Goal: Check status: Check status

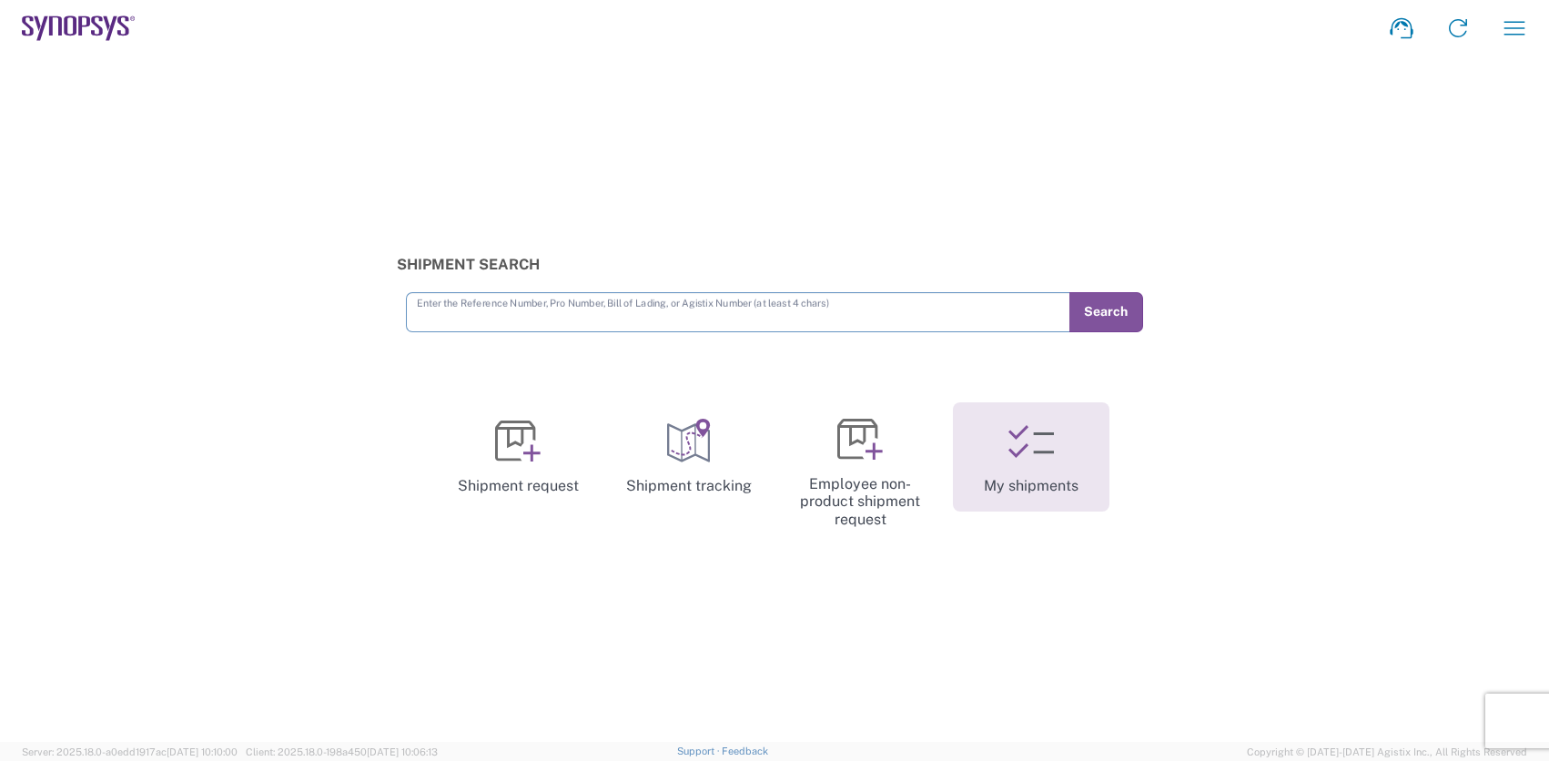
click at [1053, 453] on icon at bounding box center [1031, 442] width 46 height 46
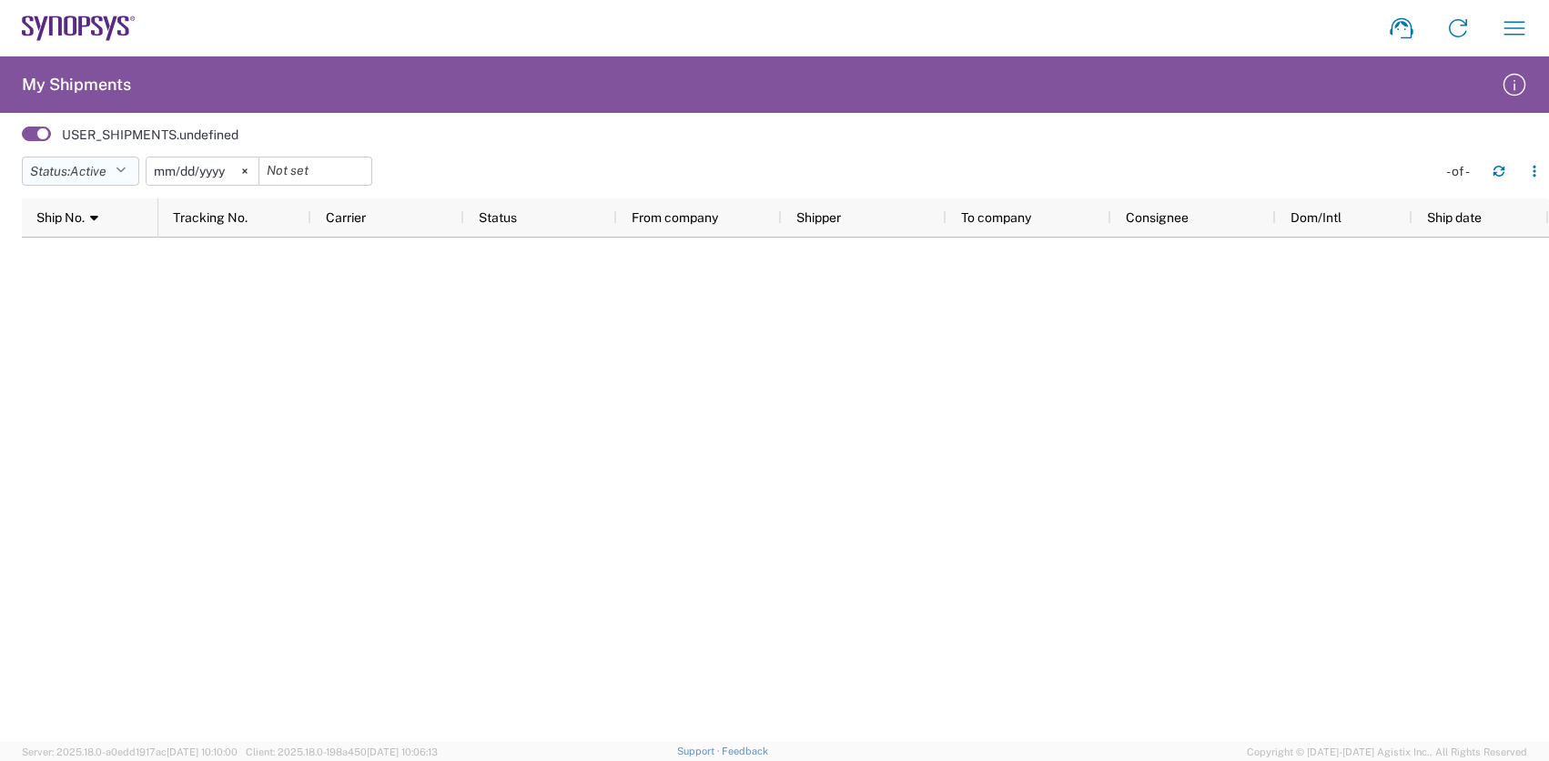
click at [124, 177] on button "Status: Active" at bounding box center [80, 171] width 117 height 29
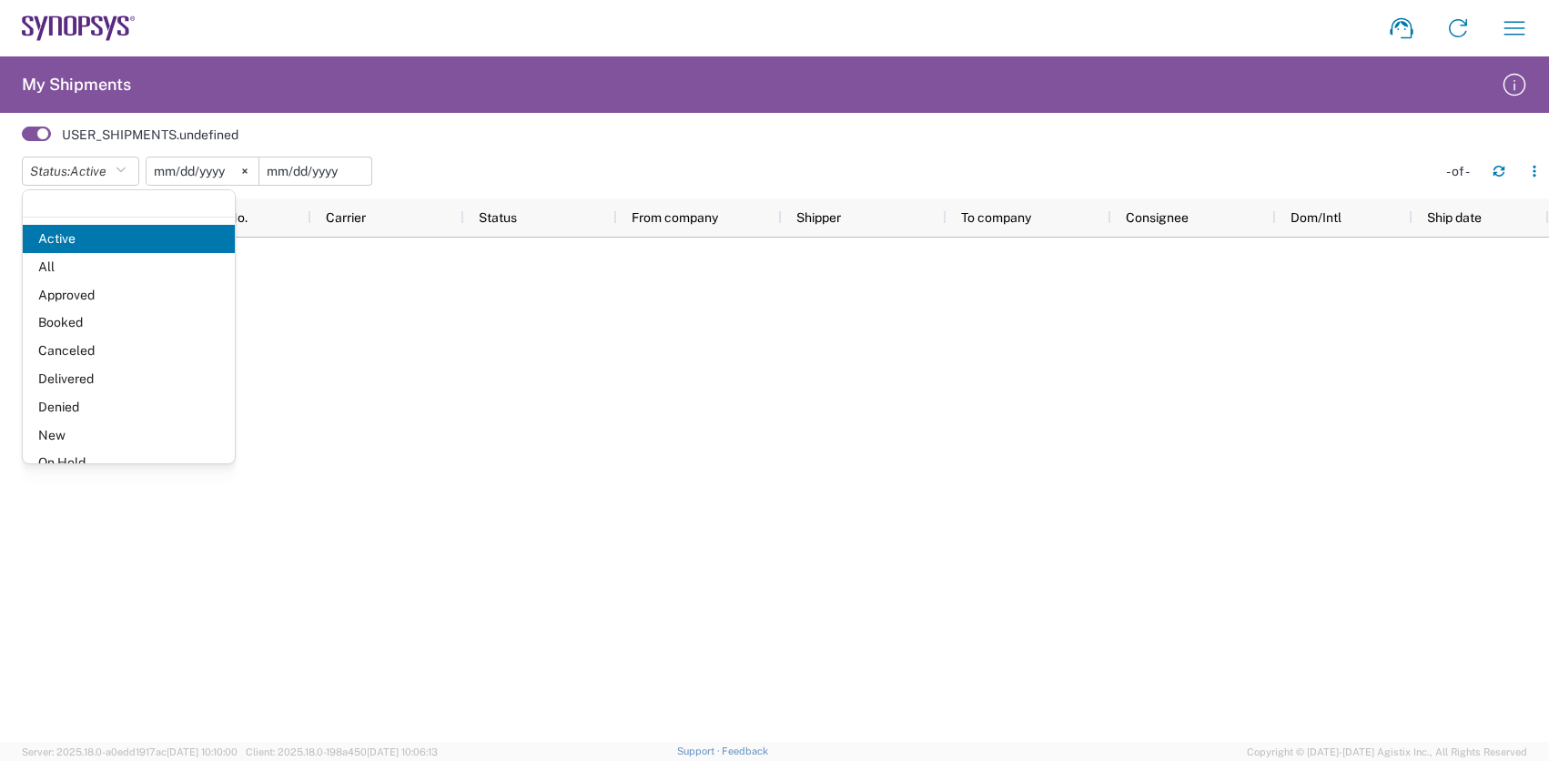
click at [302, 172] on input "date" at bounding box center [315, 170] width 112 height 27
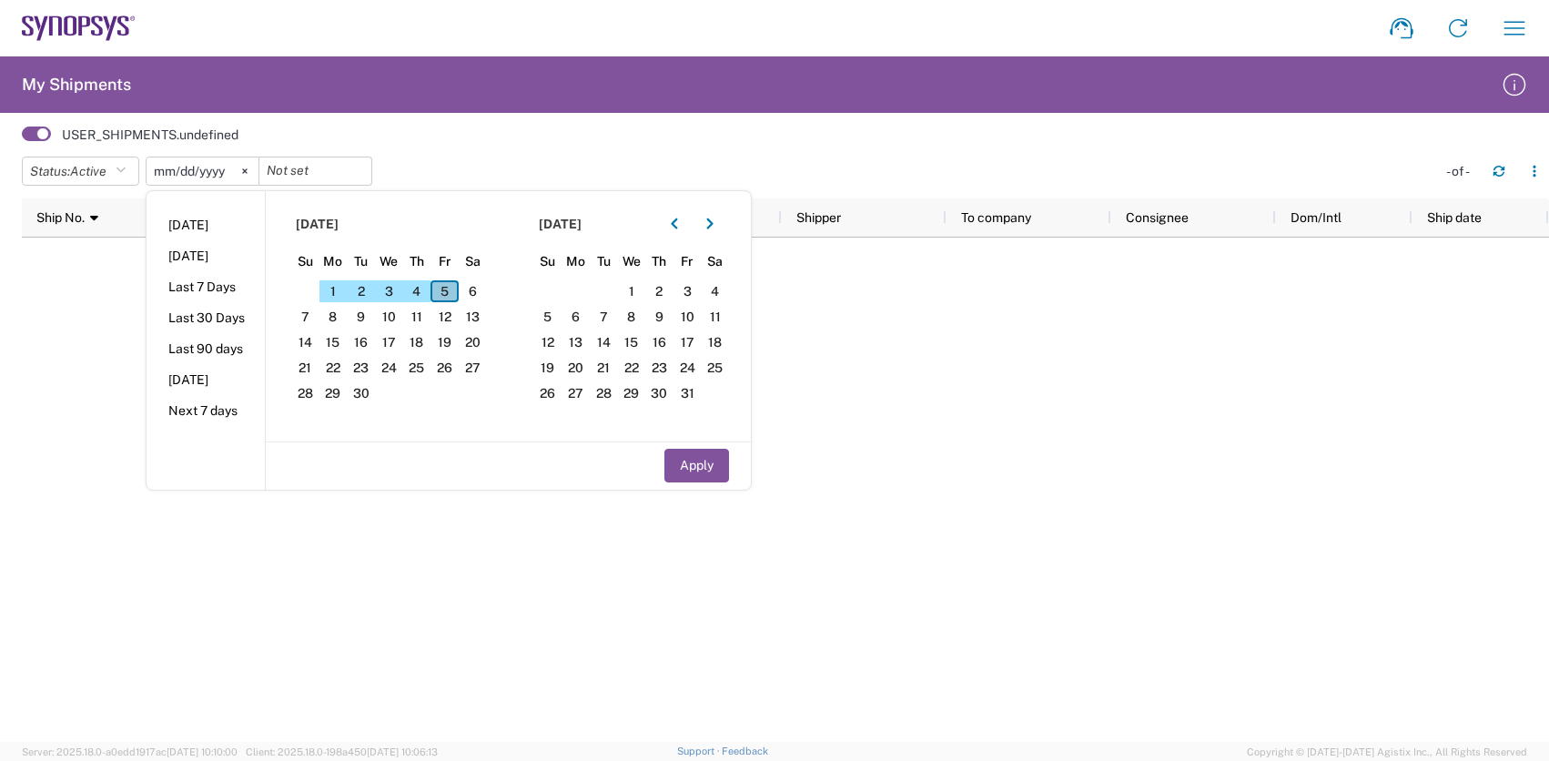
click at [457, 290] on span "5" at bounding box center [444, 291] width 28 height 22
click at [327, 175] on input "date" at bounding box center [315, 170] width 112 height 27
click at [453, 295] on span "5" at bounding box center [444, 291] width 28 height 22
click at [698, 469] on button "Apply" at bounding box center [696, 466] width 65 height 34
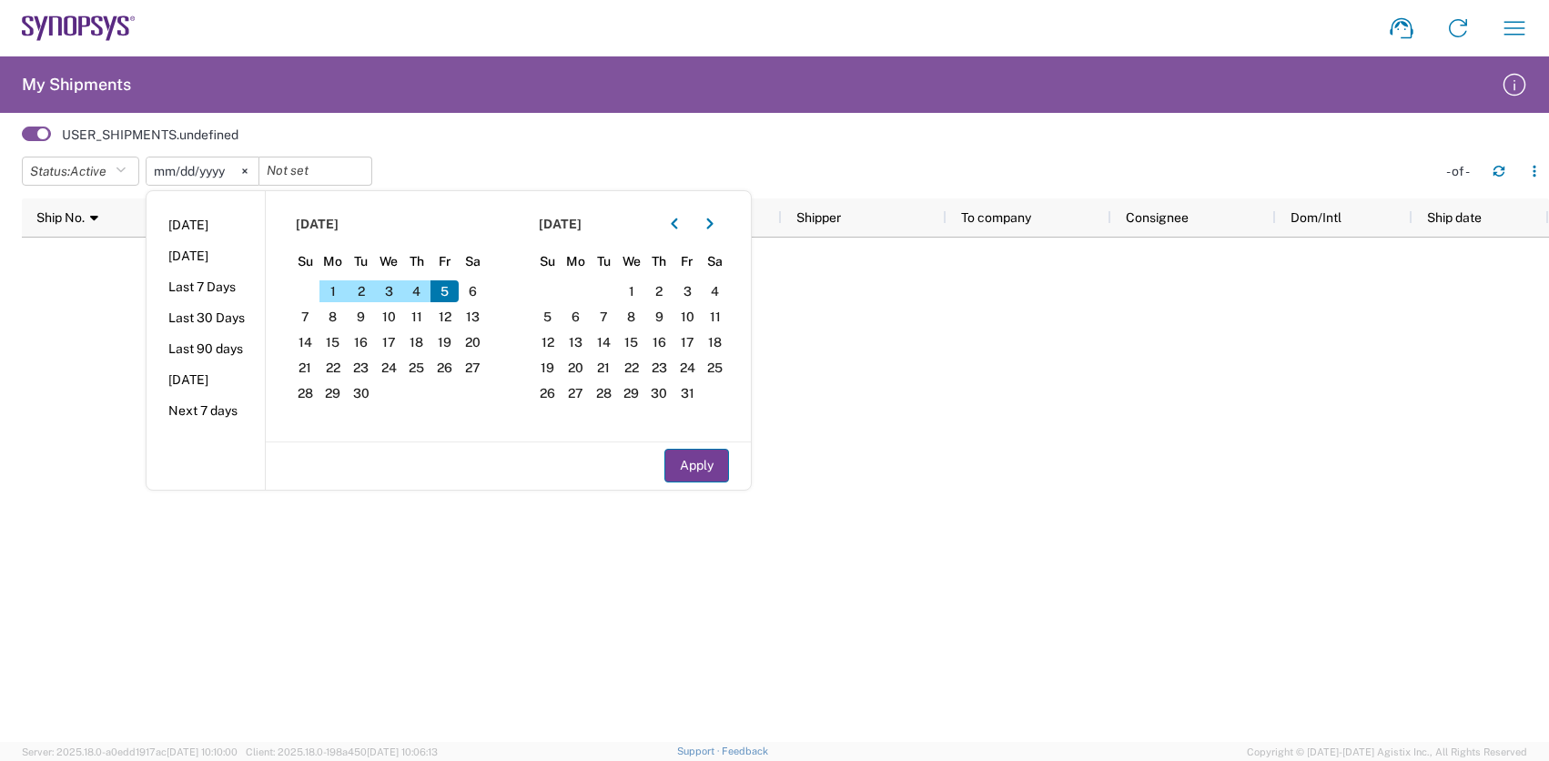
type input "2025-09-05"
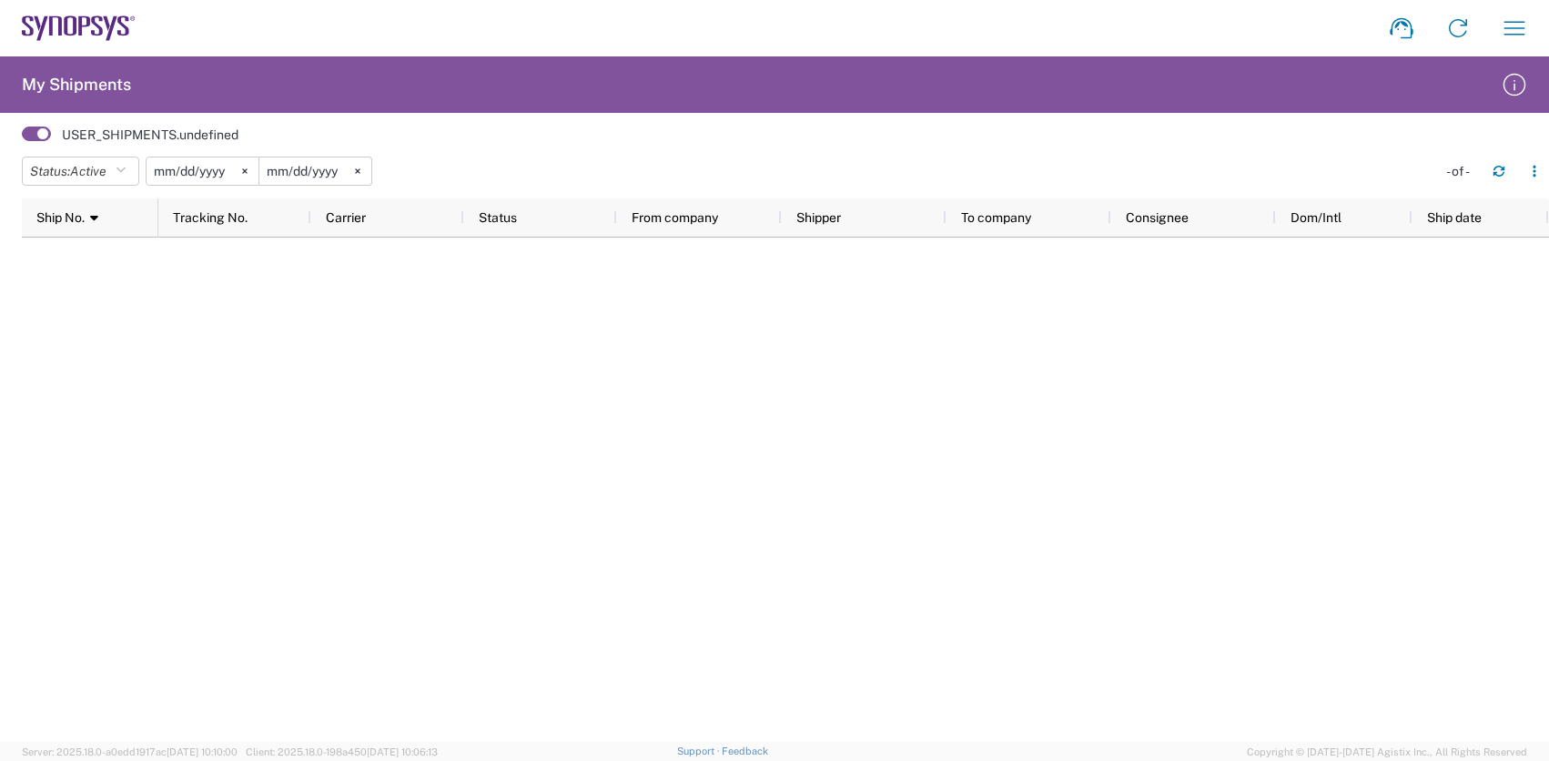
click at [43, 134] on span at bounding box center [36, 133] width 29 height 15
click at [22, 139] on input "checkbox" at bounding box center [22, 139] width 0 height 0
click at [182, 145] on div "USER_SHIPMENTS.undefined" at bounding box center [785, 134] width 1527 height 25
click at [170, 136] on label "USER_SHIPMENTS.undefined" at bounding box center [150, 134] width 177 height 16
click at [47, 137] on span at bounding box center [36, 133] width 29 height 15
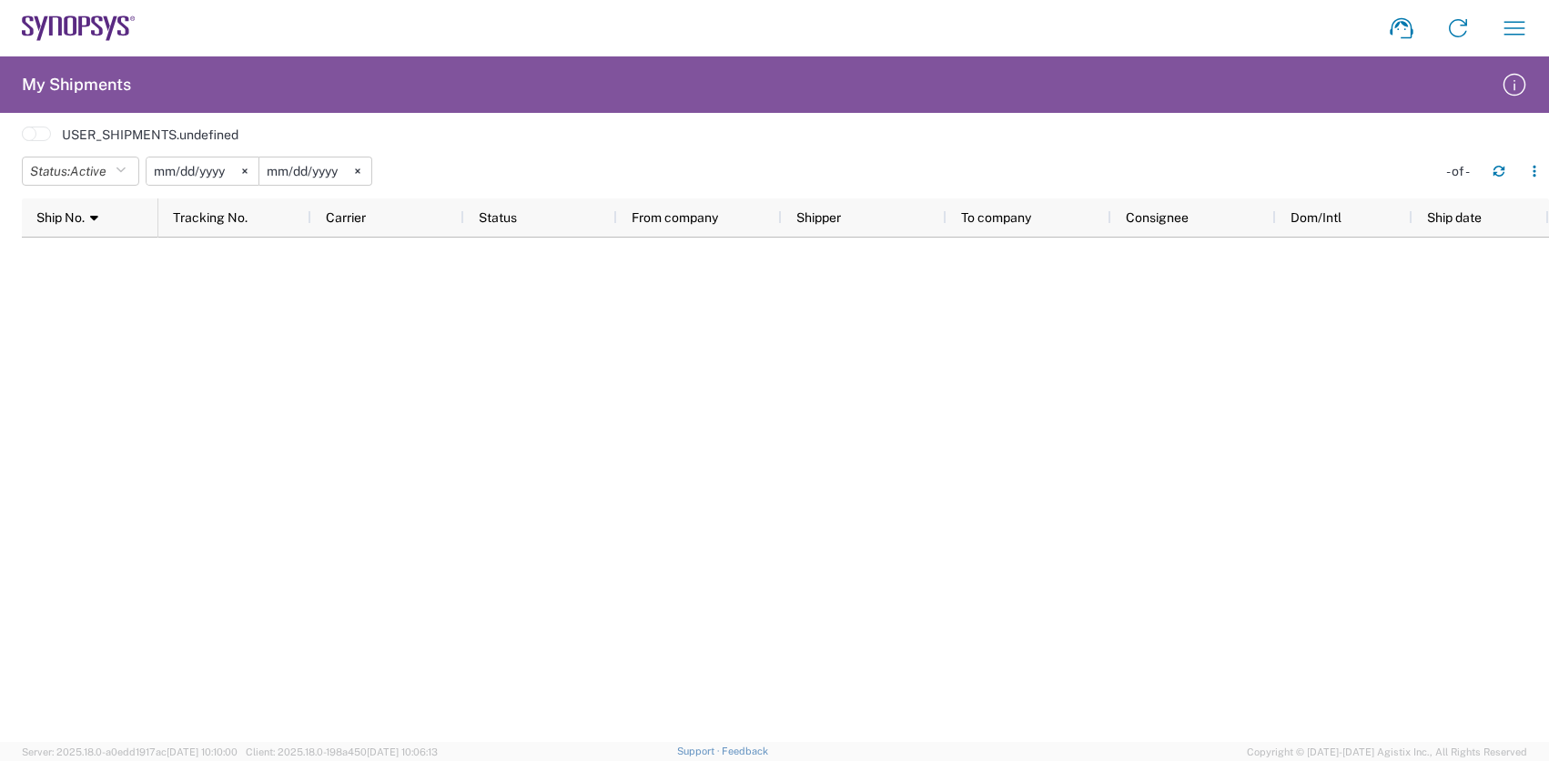
click at [22, 139] on input "checkbox" at bounding box center [22, 139] width 0 height 0
click at [116, 165] on button "Status: Active" at bounding box center [80, 171] width 117 height 29
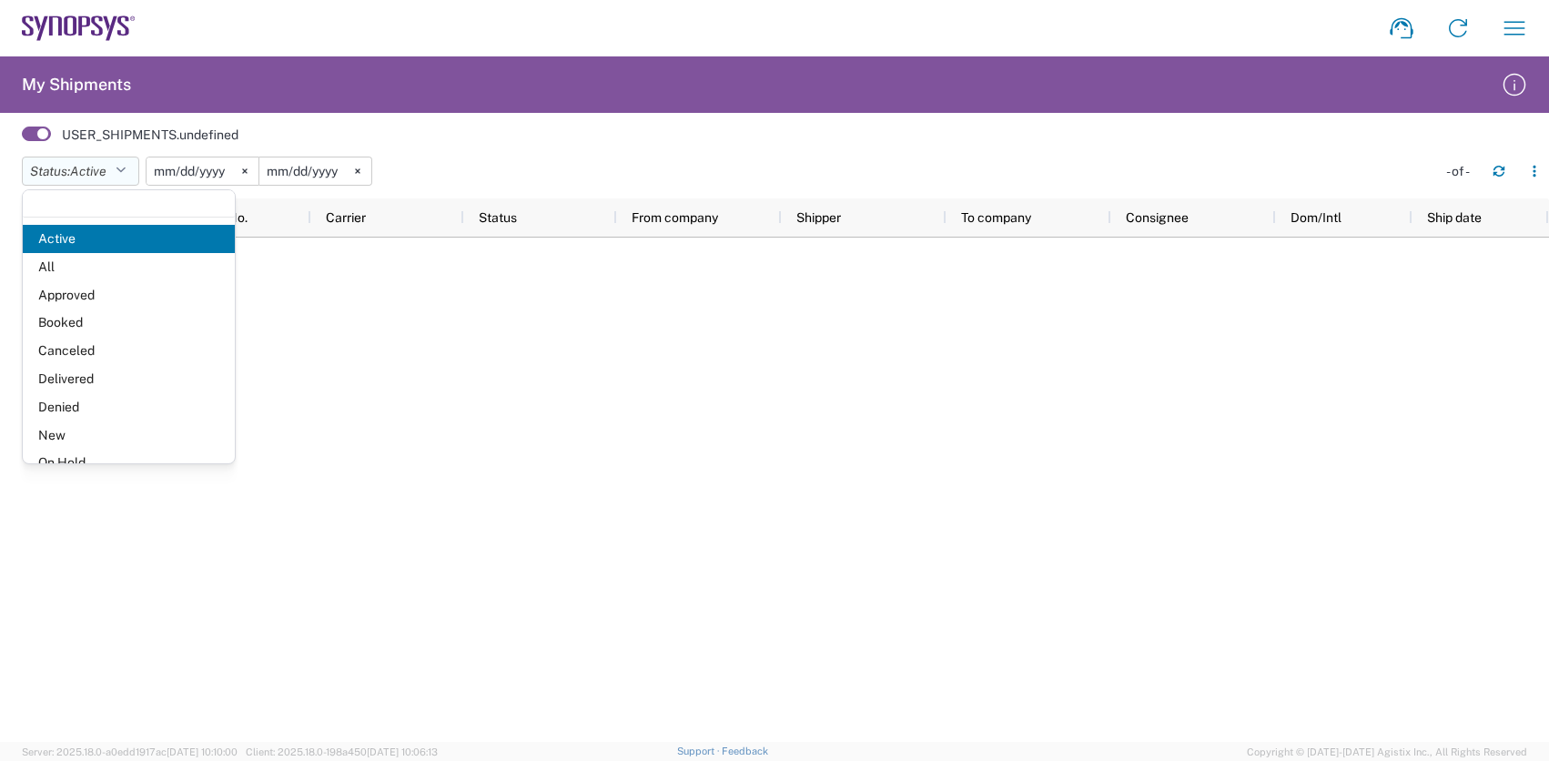
click at [116, 165] on button "Status: Active" at bounding box center [80, 171] width 117 height 29
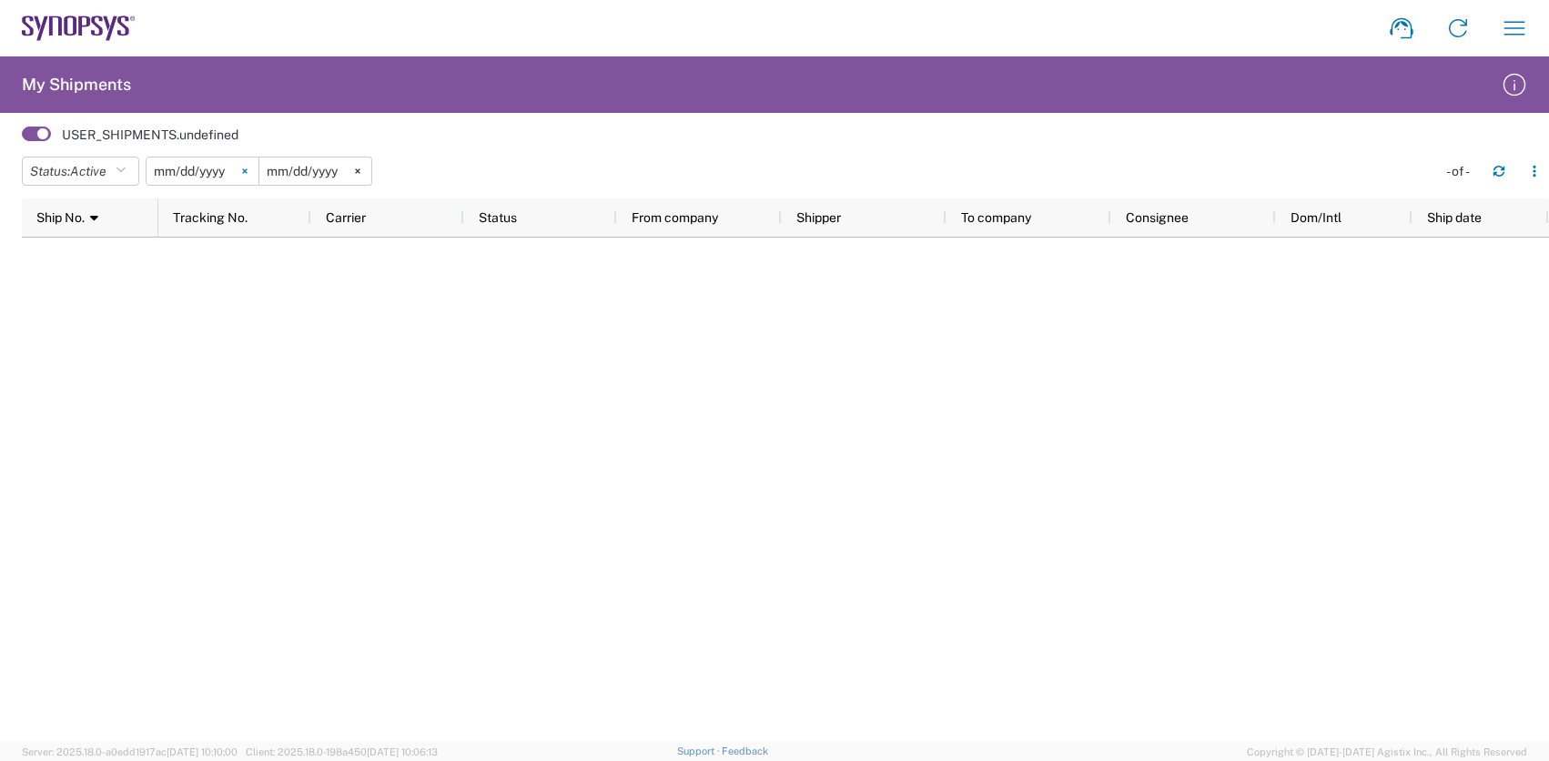
click at [254, 167] on svg-icon at bounding box center [244, 170] width 27 height 27
click at [359, 172] on svg-icon at bounding box center [357, 170] width 27 height 27
click at [116, 169] on button "Status: Active" at bounding box center [80, 171] width 117 height 29
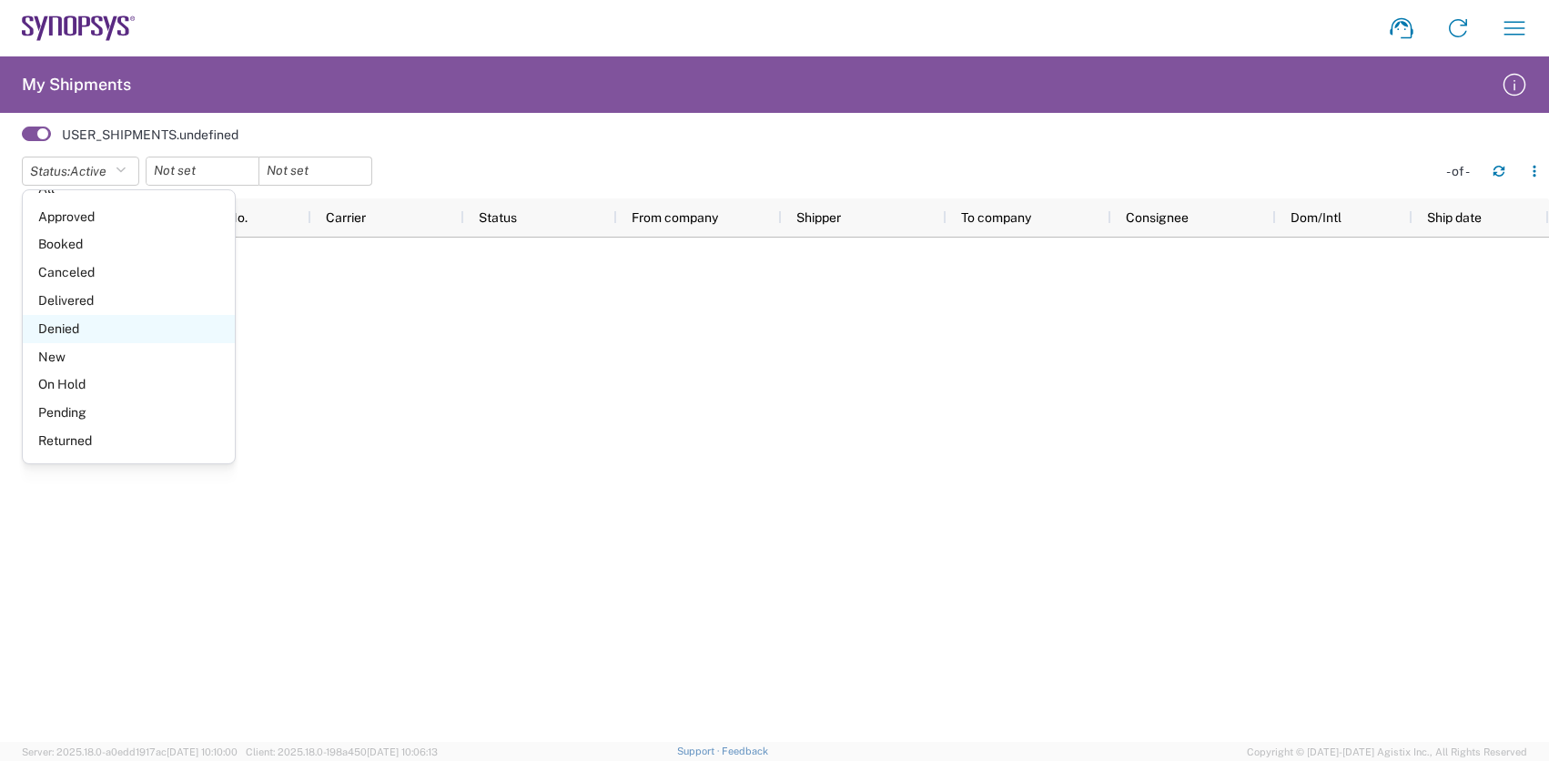
scroll to position [105, 0]
click at [55, 86] on h2 "My Shipments" at bounding box center [76, 85] width 109 height 22
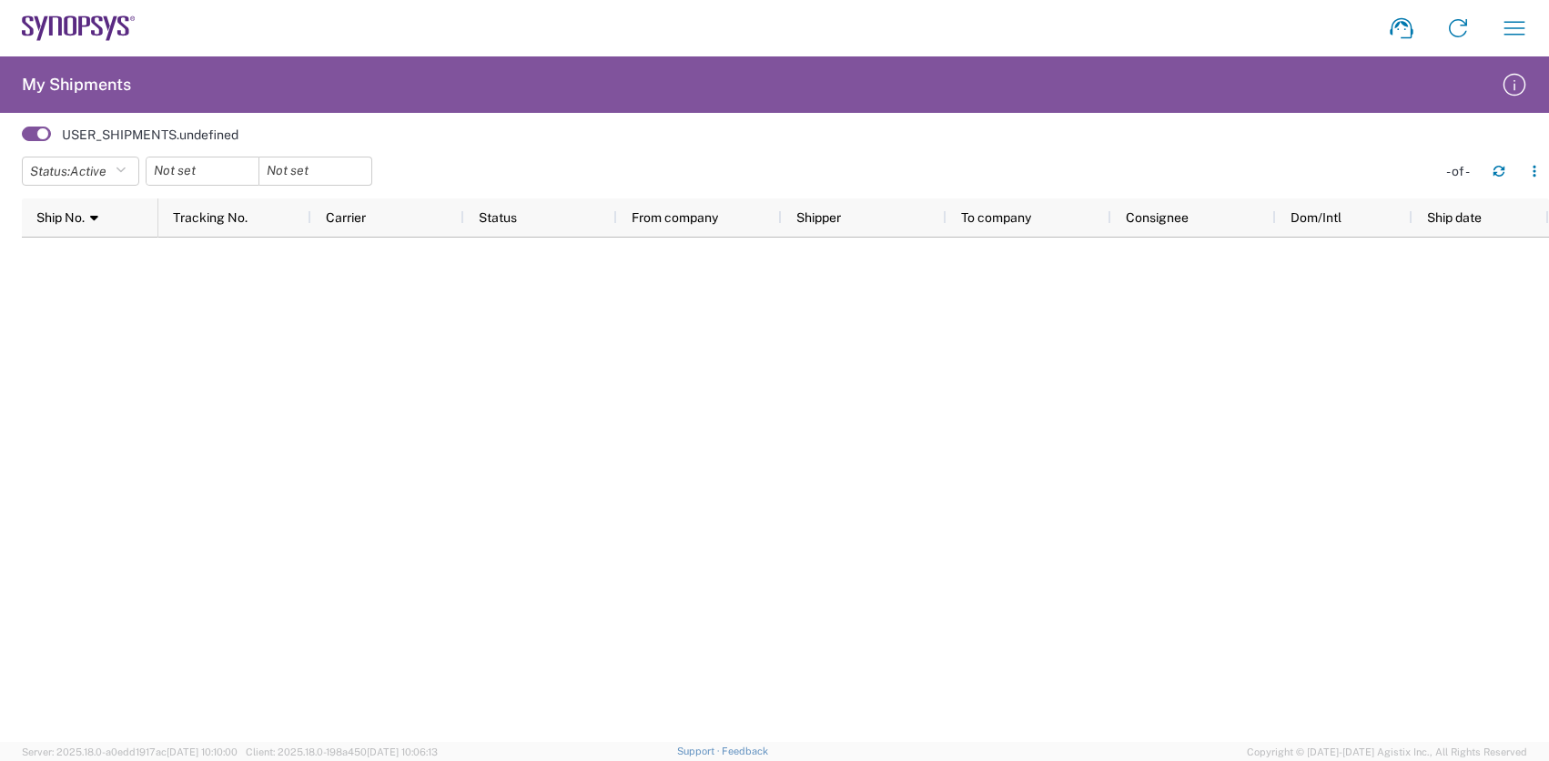
click at [67, 7] on agx-form-navbar "Shipment request Shipment tracking Employee non-product shipment request My shi…" at bounding box center [774, 28] width 1549 height 56
click at [84, 23] on icon at bounding box center [79, 27] width 114 height 25
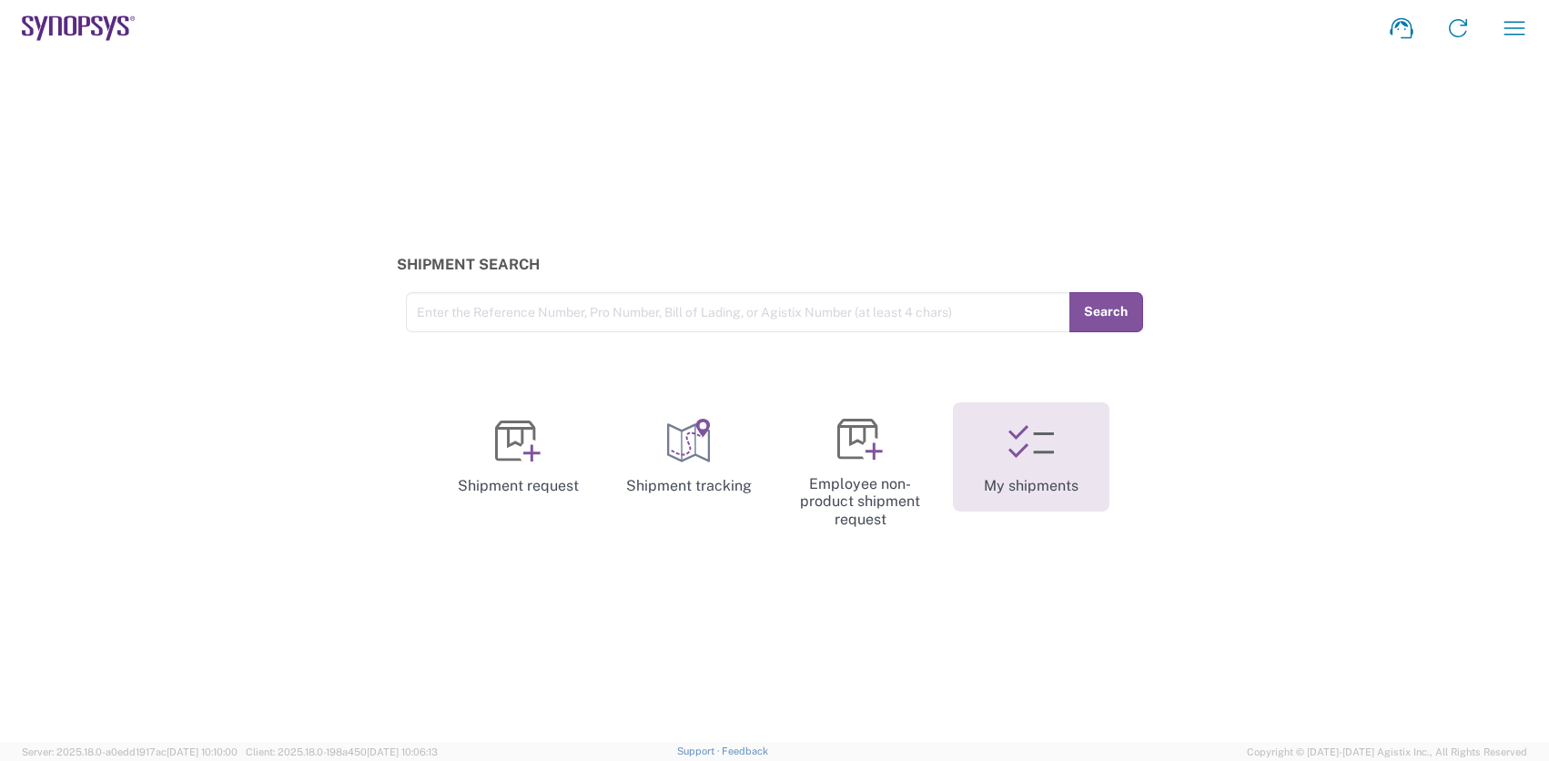
click at [1042, 491] on link "My shipments" at bounding box center [1031, 456] width 157 height 109
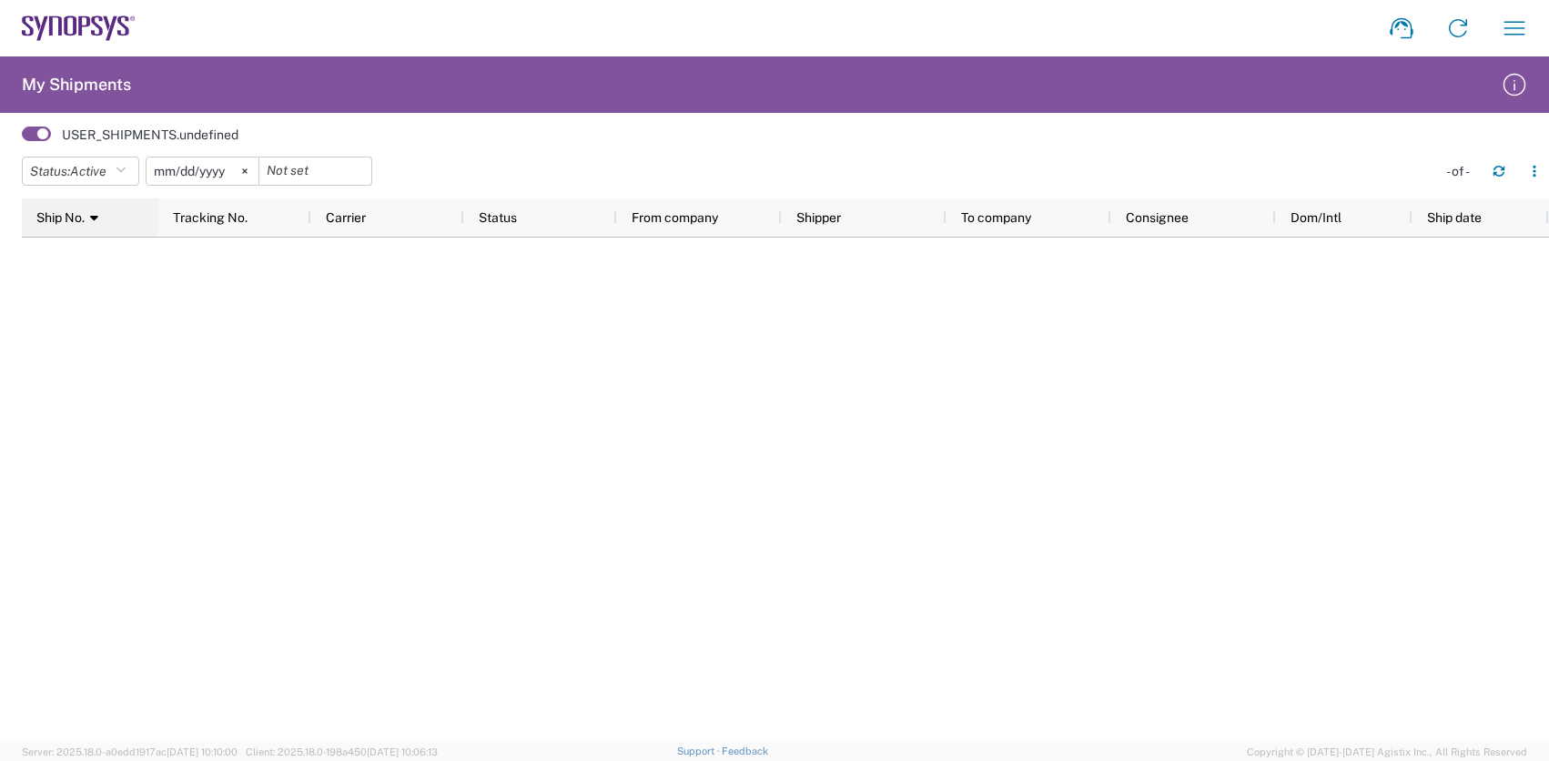
click at [94, 225] on div "Ship No. 1" at bounding box center [93, 217] width 115 height 29
click at [248, 172] on icon at bounding box center [244, 170] width 5 height 5
click at [1501, 175] on icon "button" at bounding box center [1498, 173] width 11 height 5
click at [1536, 179] on button "button" at bounding box center [1534, 171] width 29 height 29
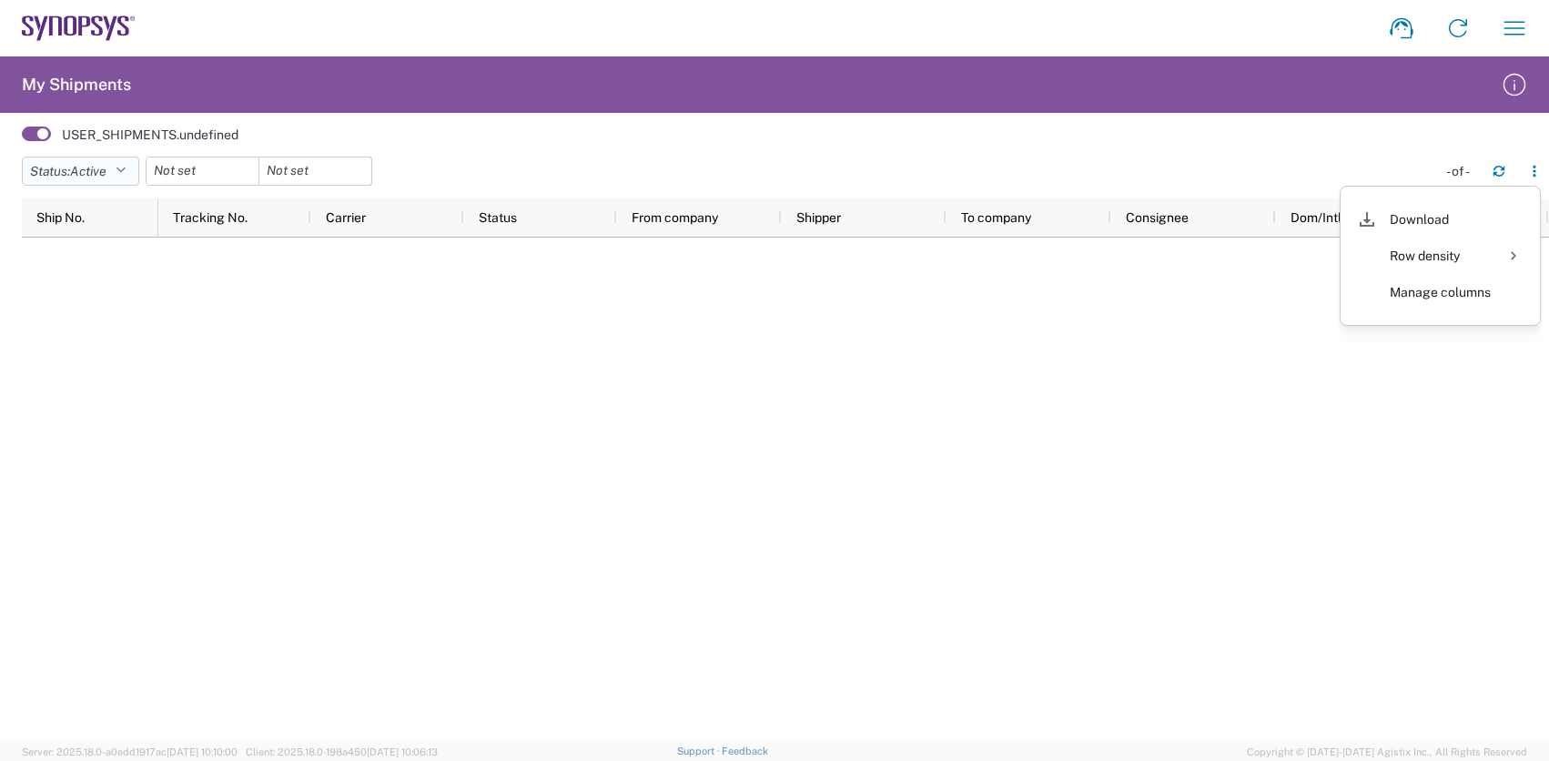
click at [124, 174] on icon "button" at bounding box center [121, 171] width 10 height 13
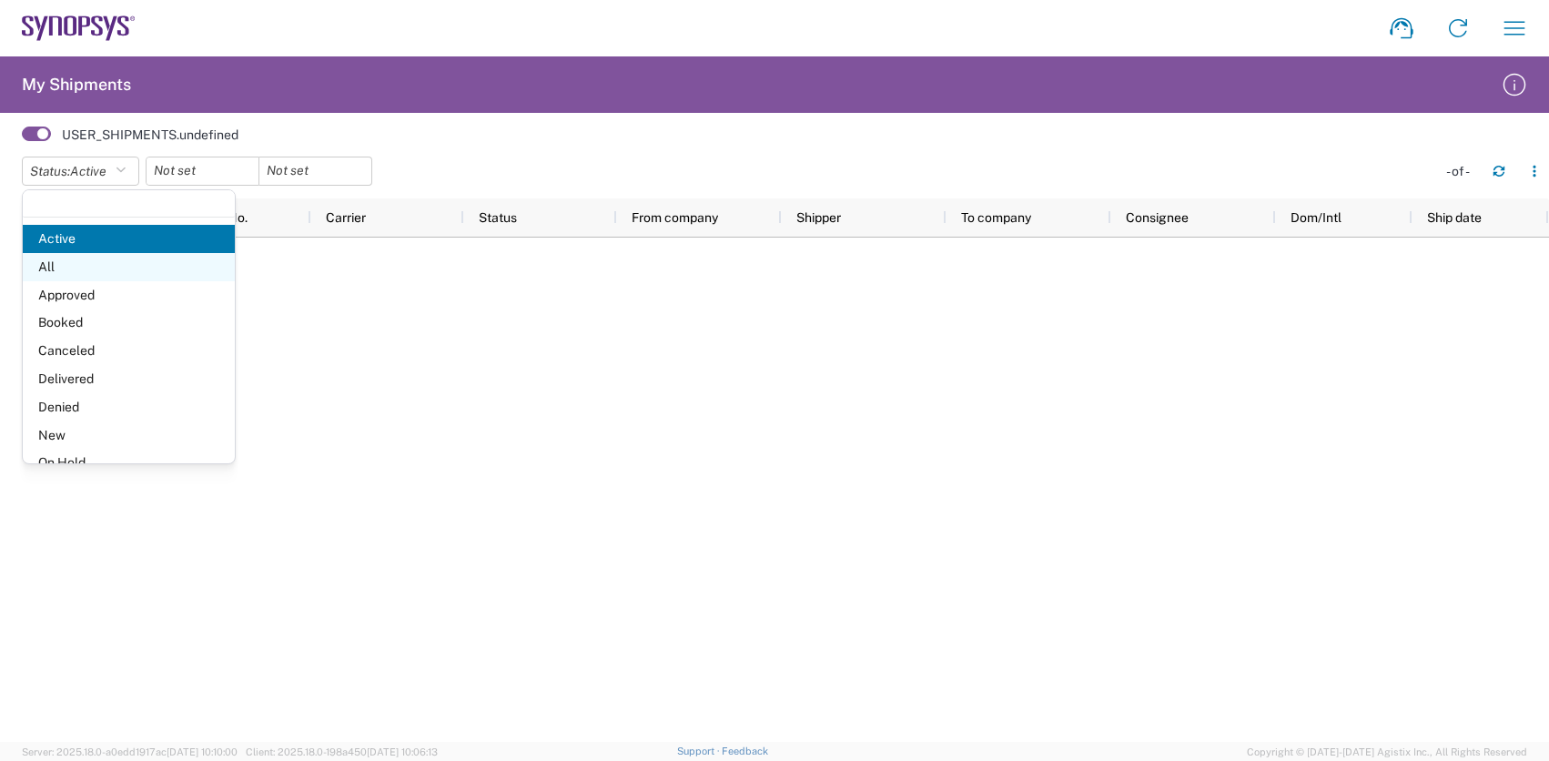
click at [91, 265] on span "All" at bounding box center [129, 267] width 212 height 28
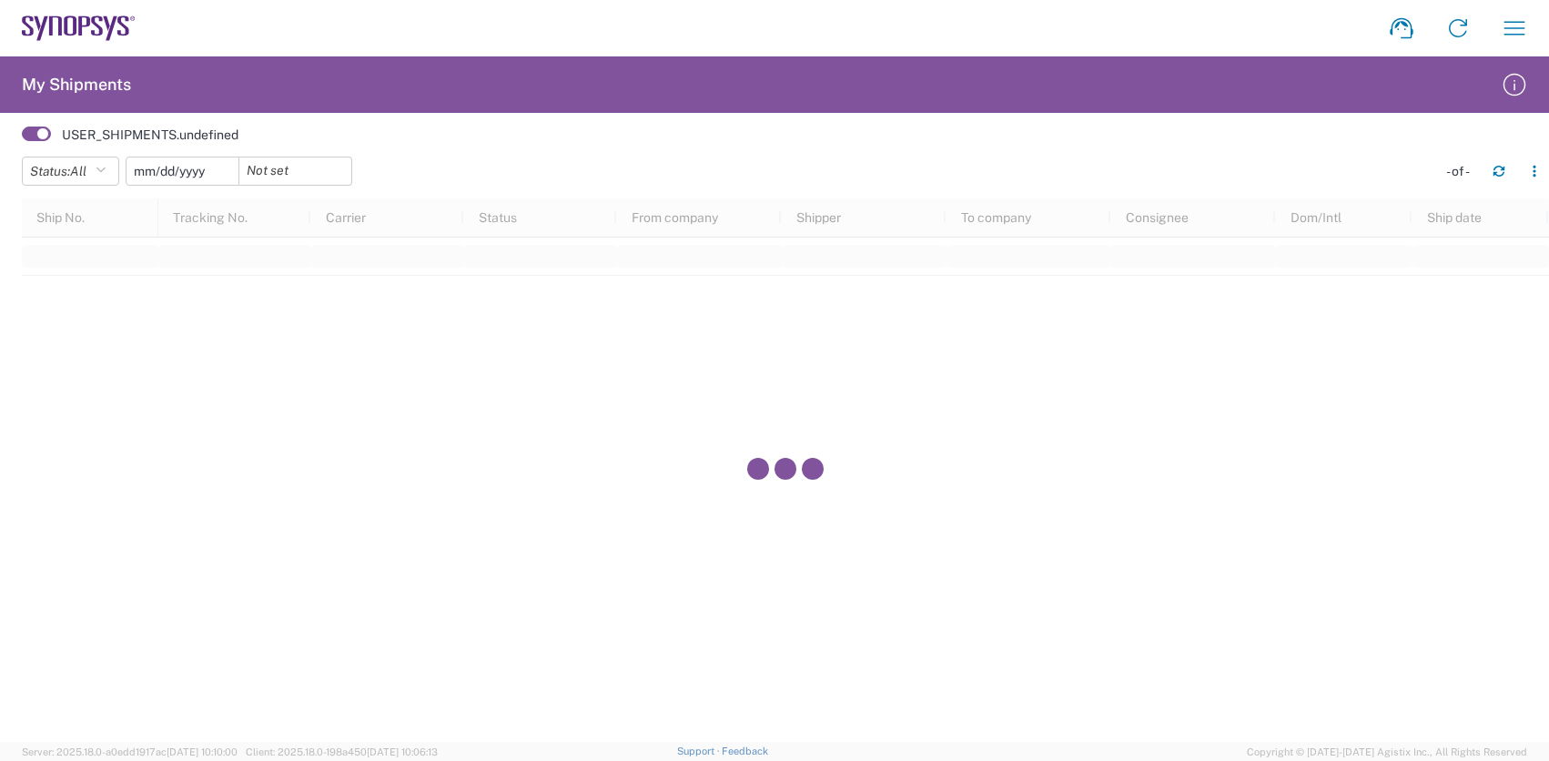
click at [210, 182] on input "date" at bounding box center [182, 170] width 112 height 27
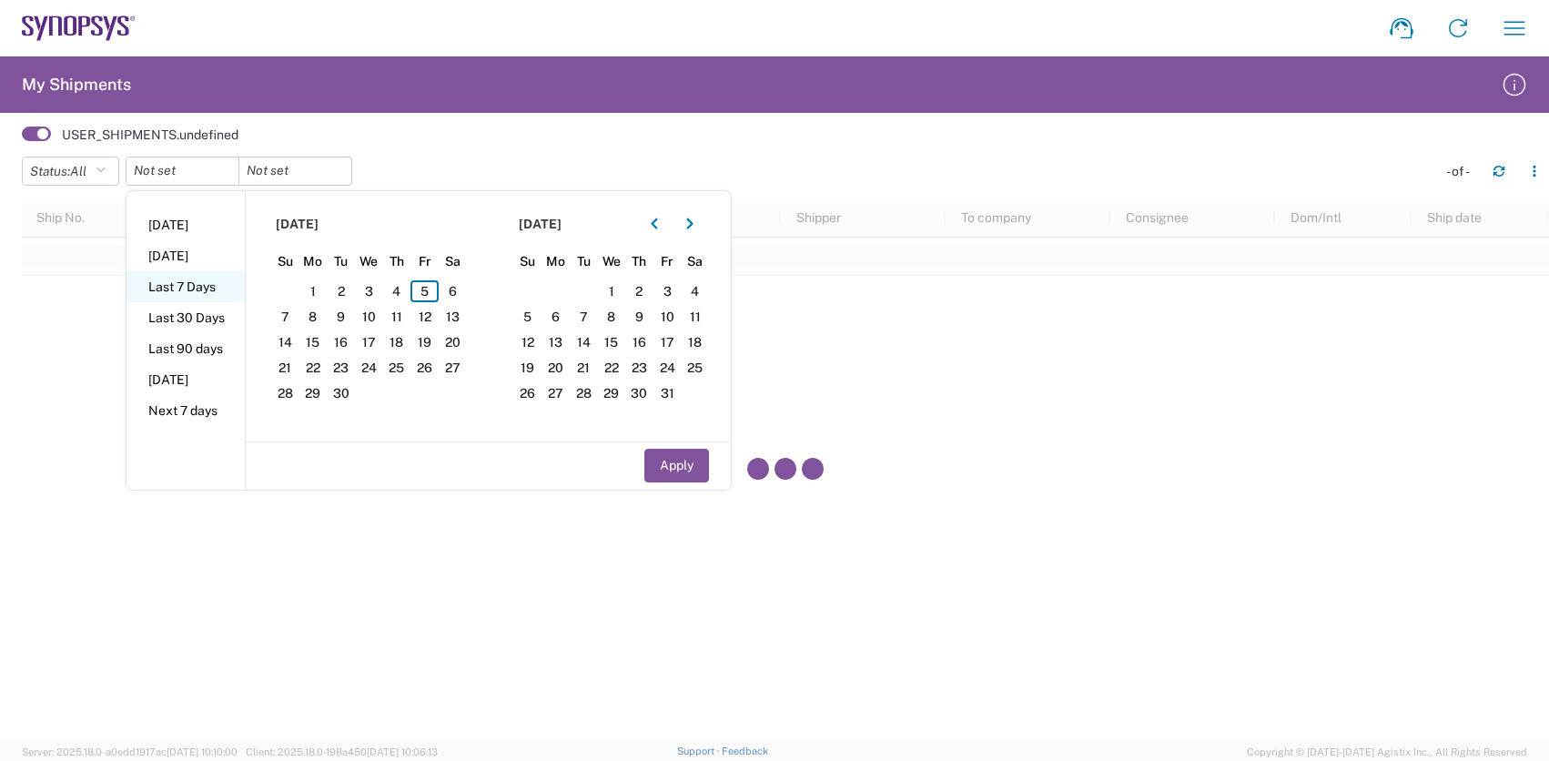
click at [207, 290] on li "Last 7 Days" at bounding box center [185, 286] width 118 height 31
type input "2025-08-30"
type input "2025-09-05"
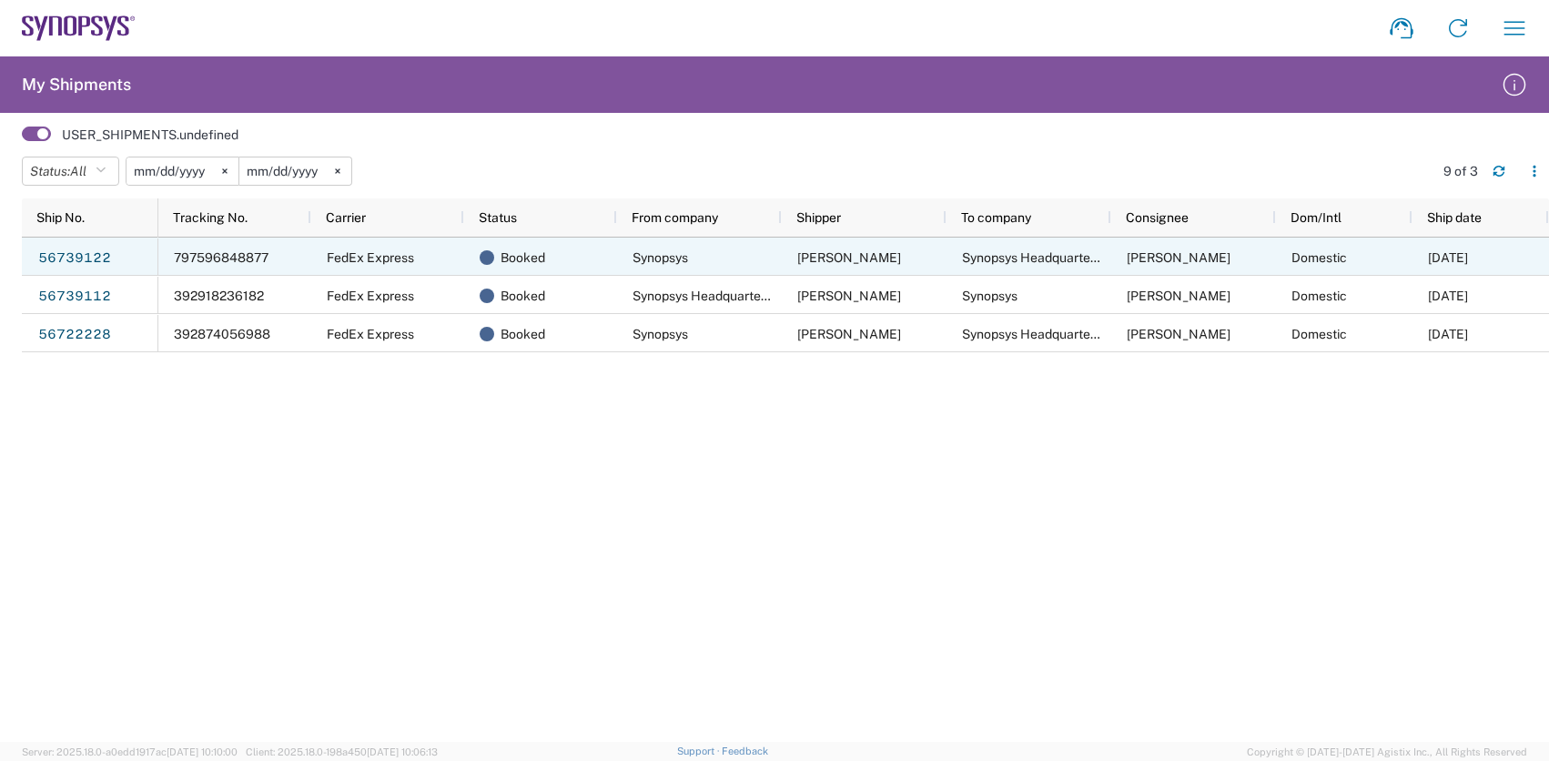
click at [89, 262] on link "56739122" at bounding box center [74, 257] width 75 height 29
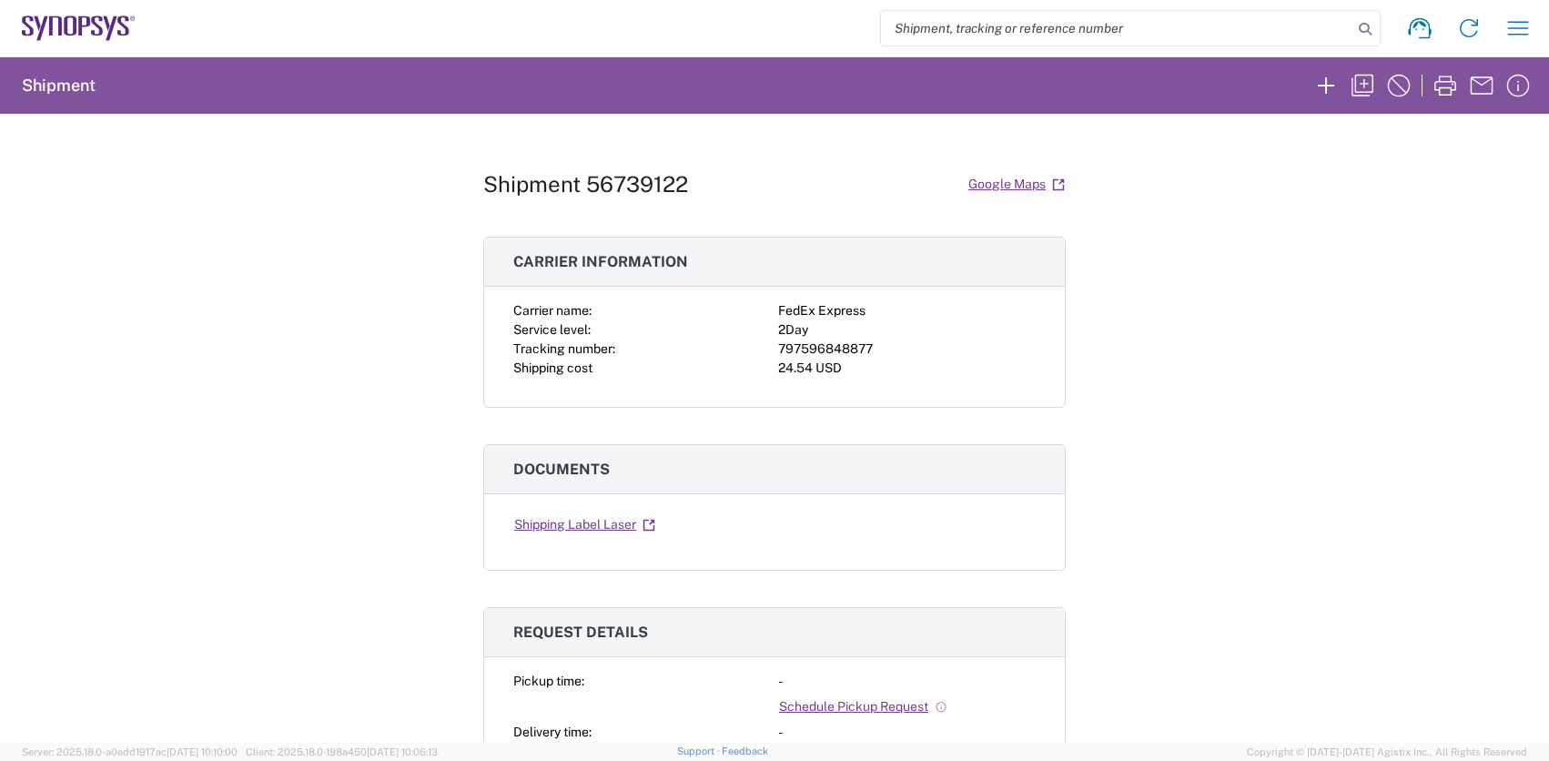
click at [841, 350] on div "797596848877" at bounding box center [907, 348] width 258 height 19
copy div "797596848877"
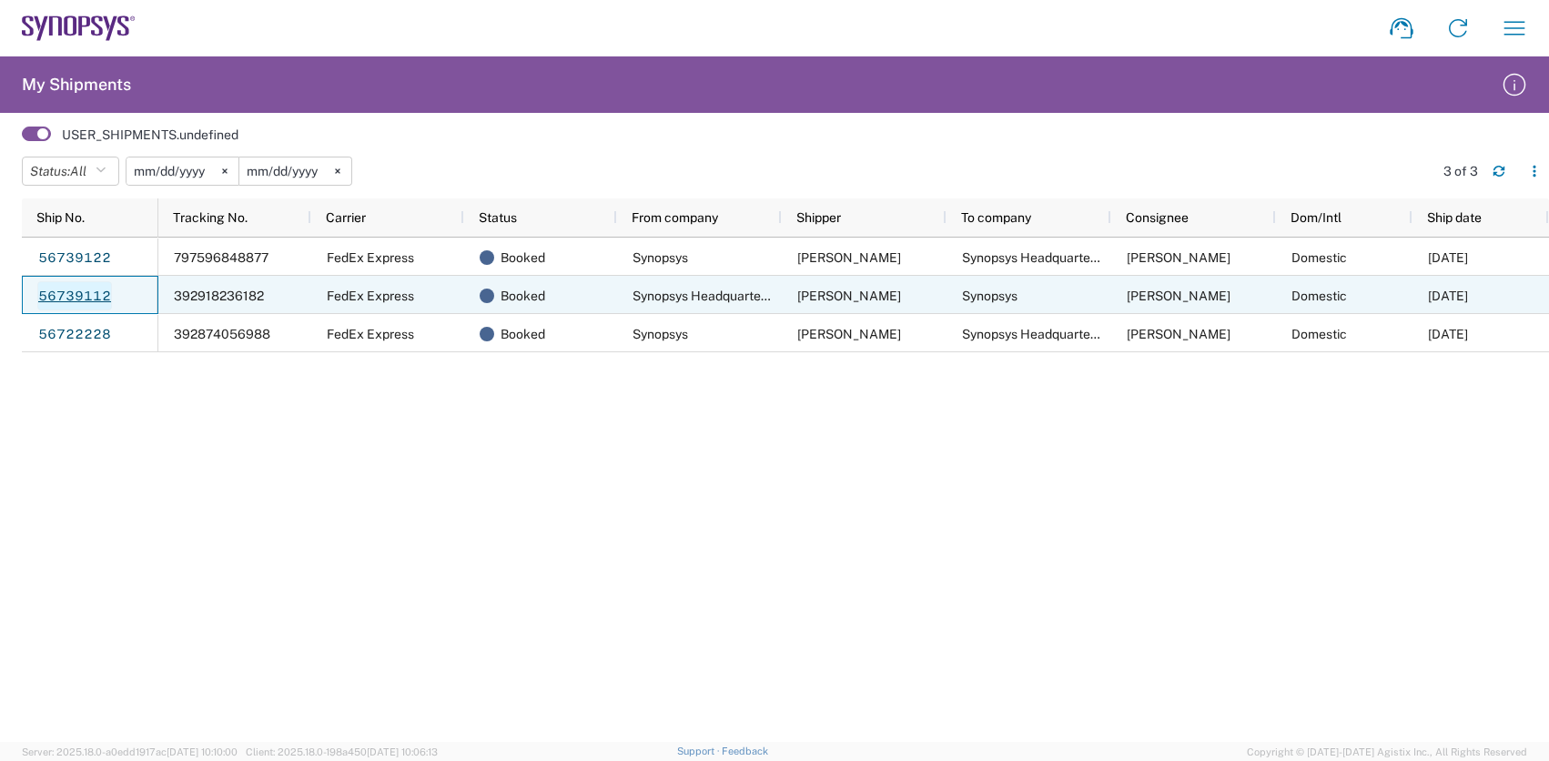
click at [86, 296] on link "56739112" at bounding box center [74, 295] width 75 height 29
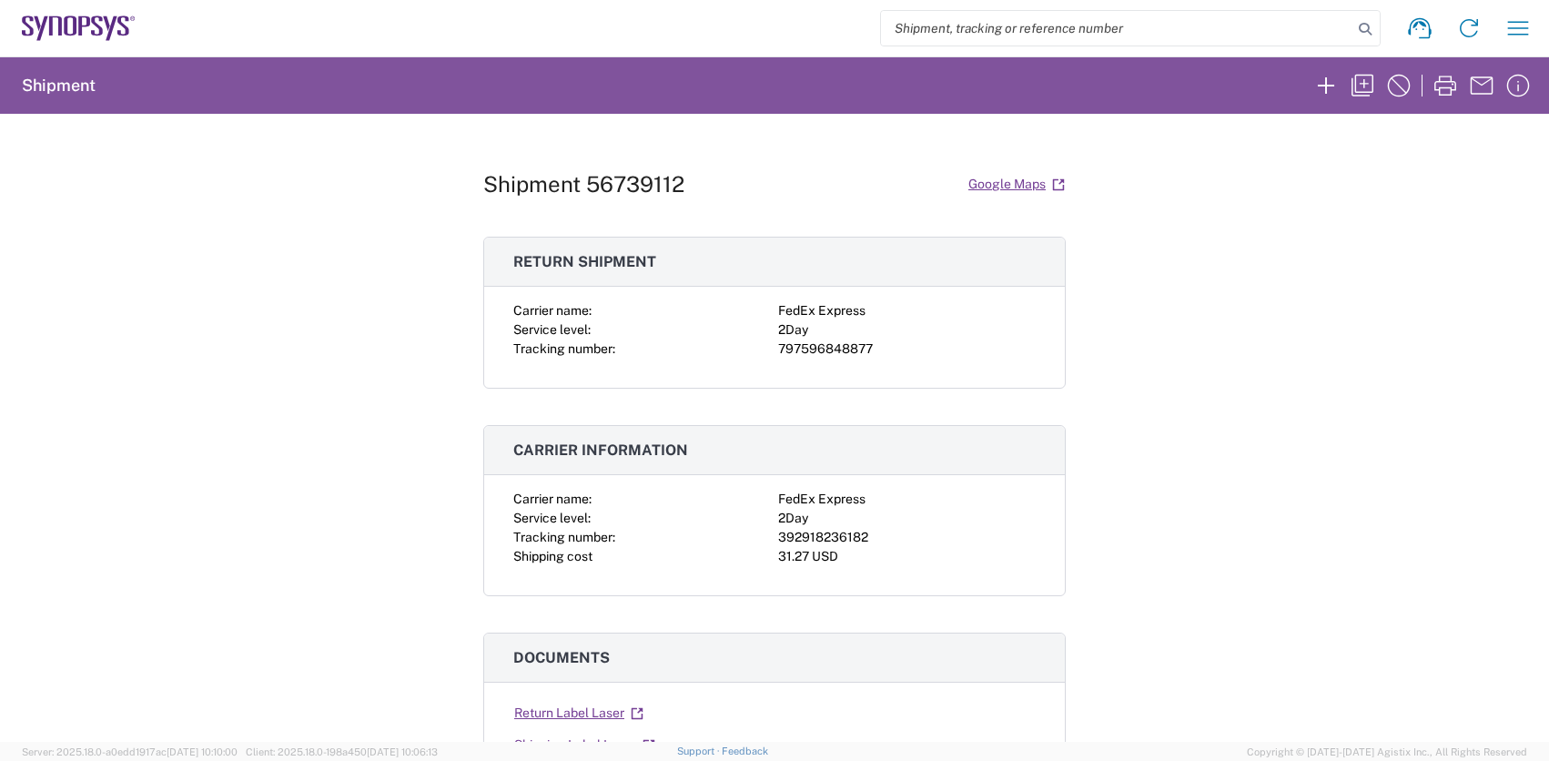
click at [837, 351] on div "797596848877" at bounding box center [907, 348] width 258 height 19
copy div "797596848877"
click at [848, 536] on div "392918236182" at bounding box center [907, 537] width 258 height 19
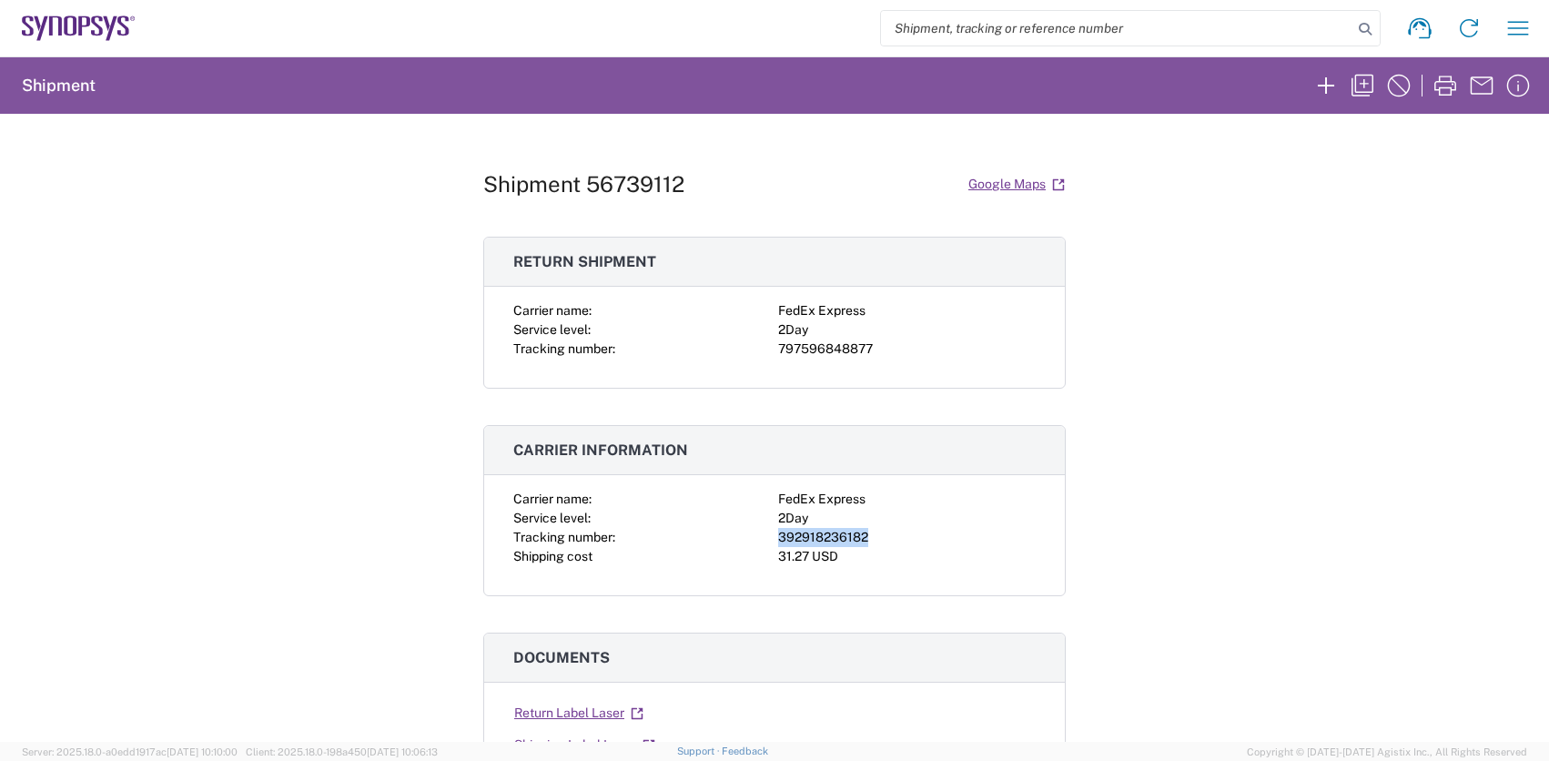
copy div "392918236182"
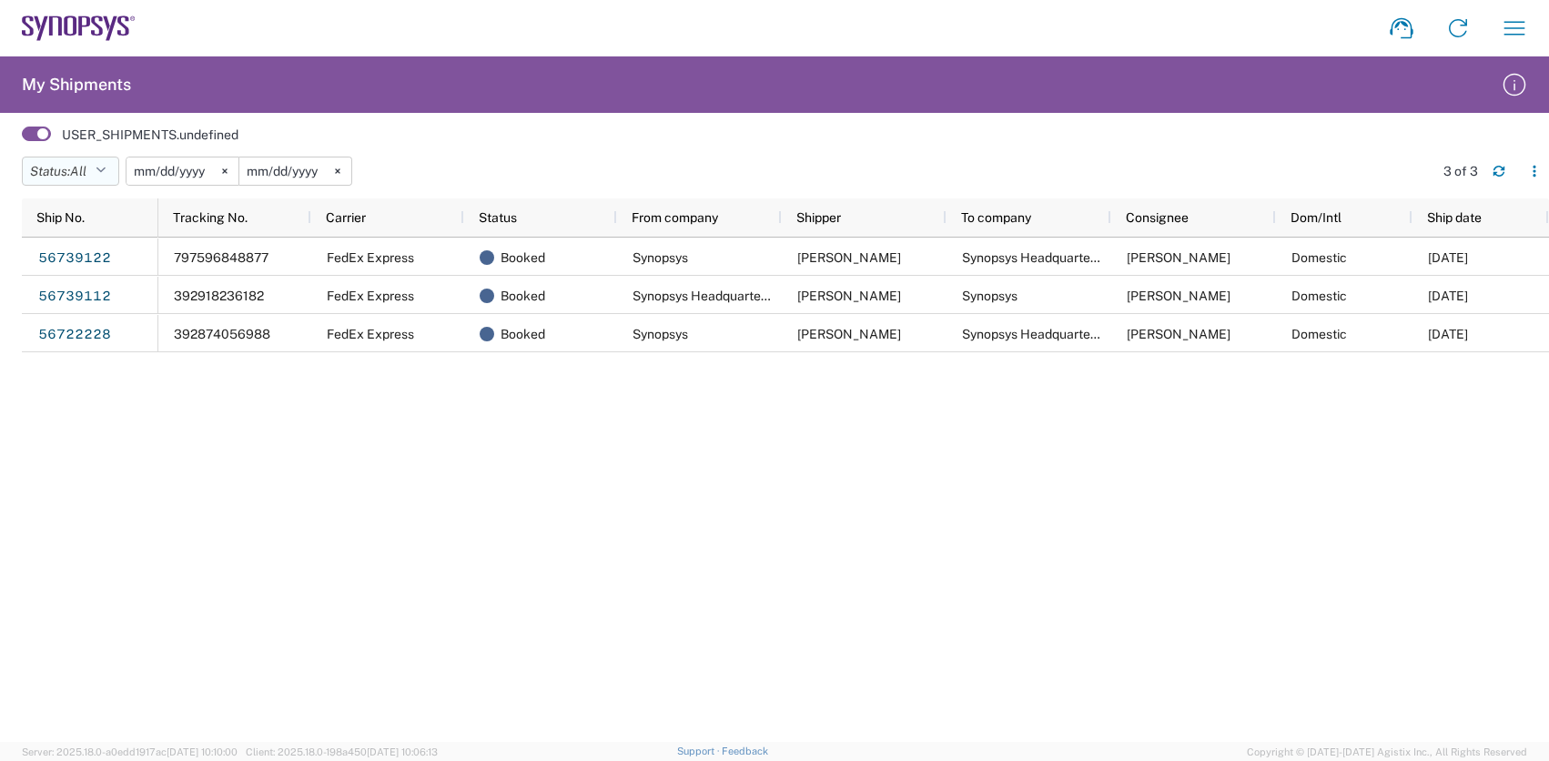
click at [111, 168] on button "Status: All" at bounding box center [70, 171] width 97 height 29
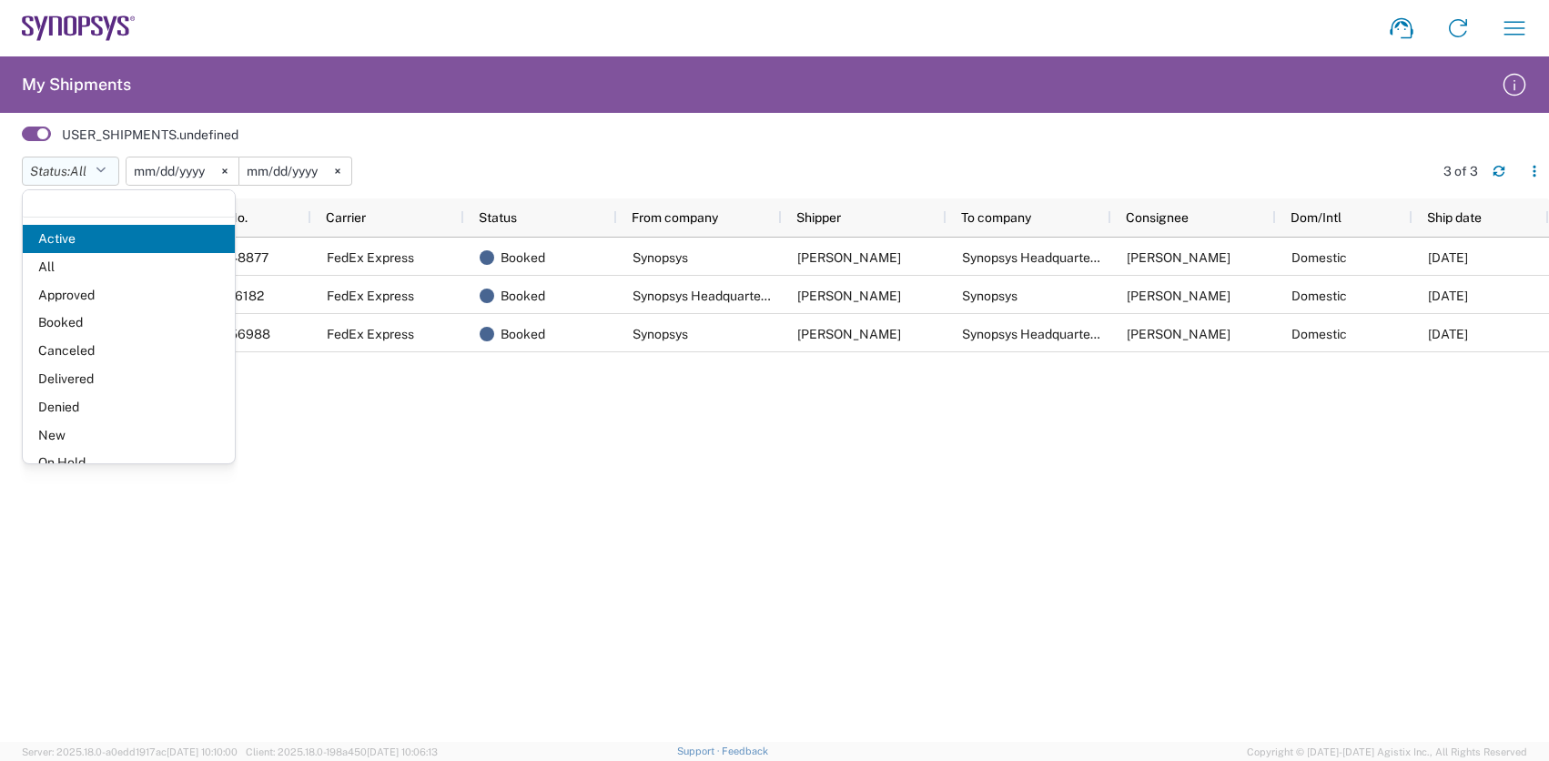
click at [111, 168] on button "Status: All" at bounding box center [70, 171] width 97 height 29
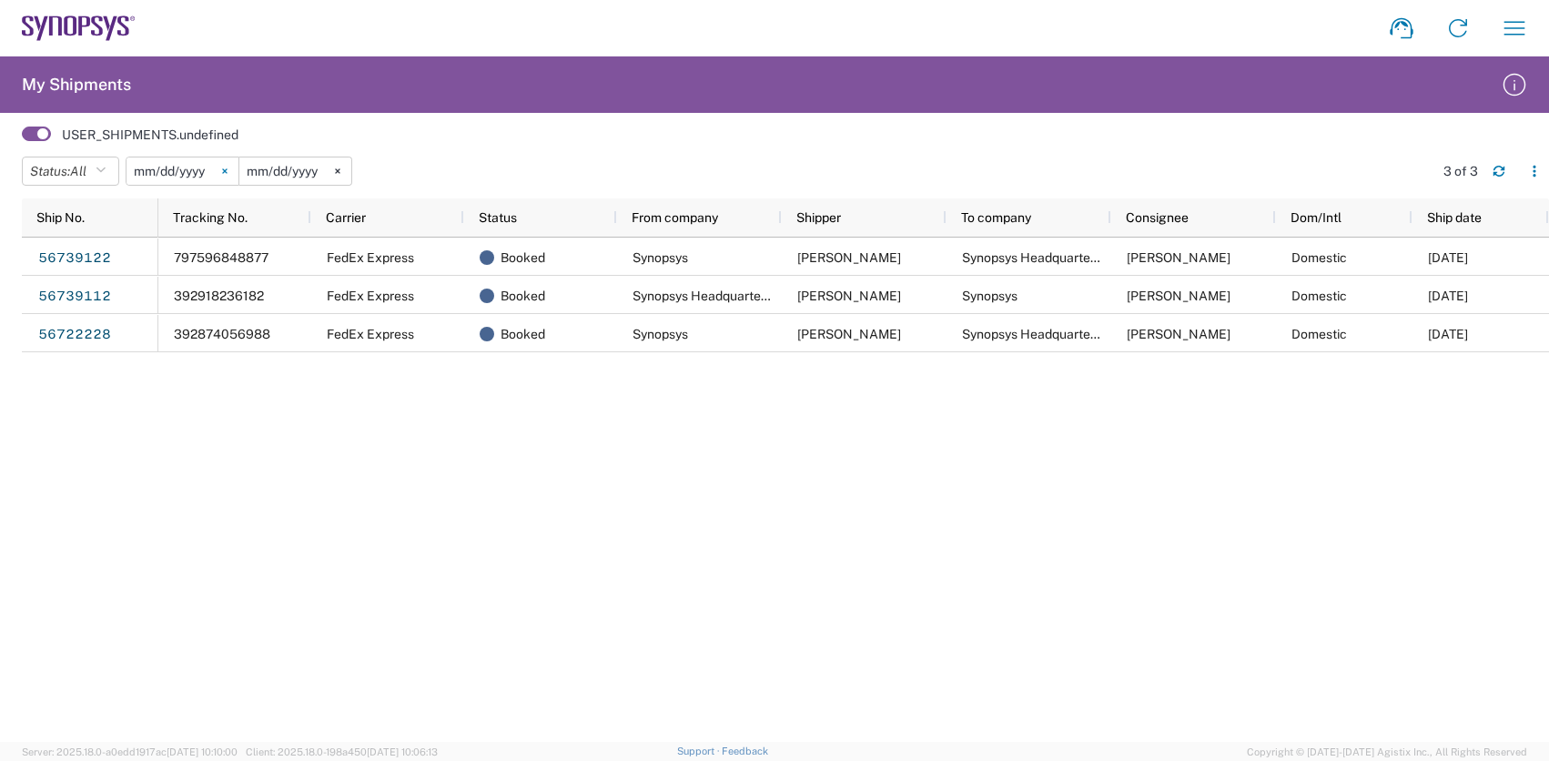
click at [229, 174] on svg-icon at bounding box center [224, 170] width 27 height 27
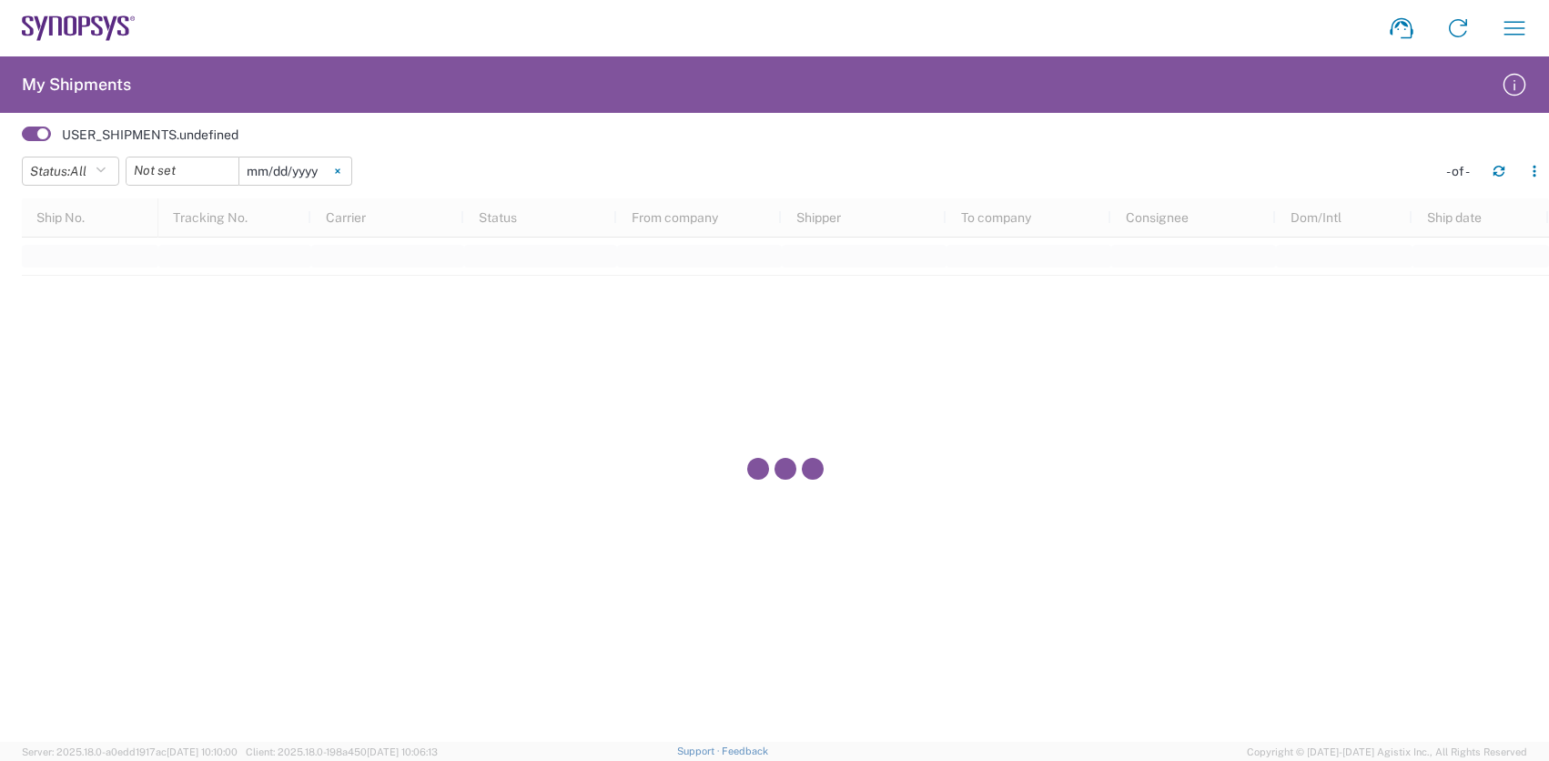
click at [339, 173] on icon at bounding box center [337, 170] width 5 height 5
click at [218, 174] on input "date" at bounding box center [182, 170] width 112 height 27
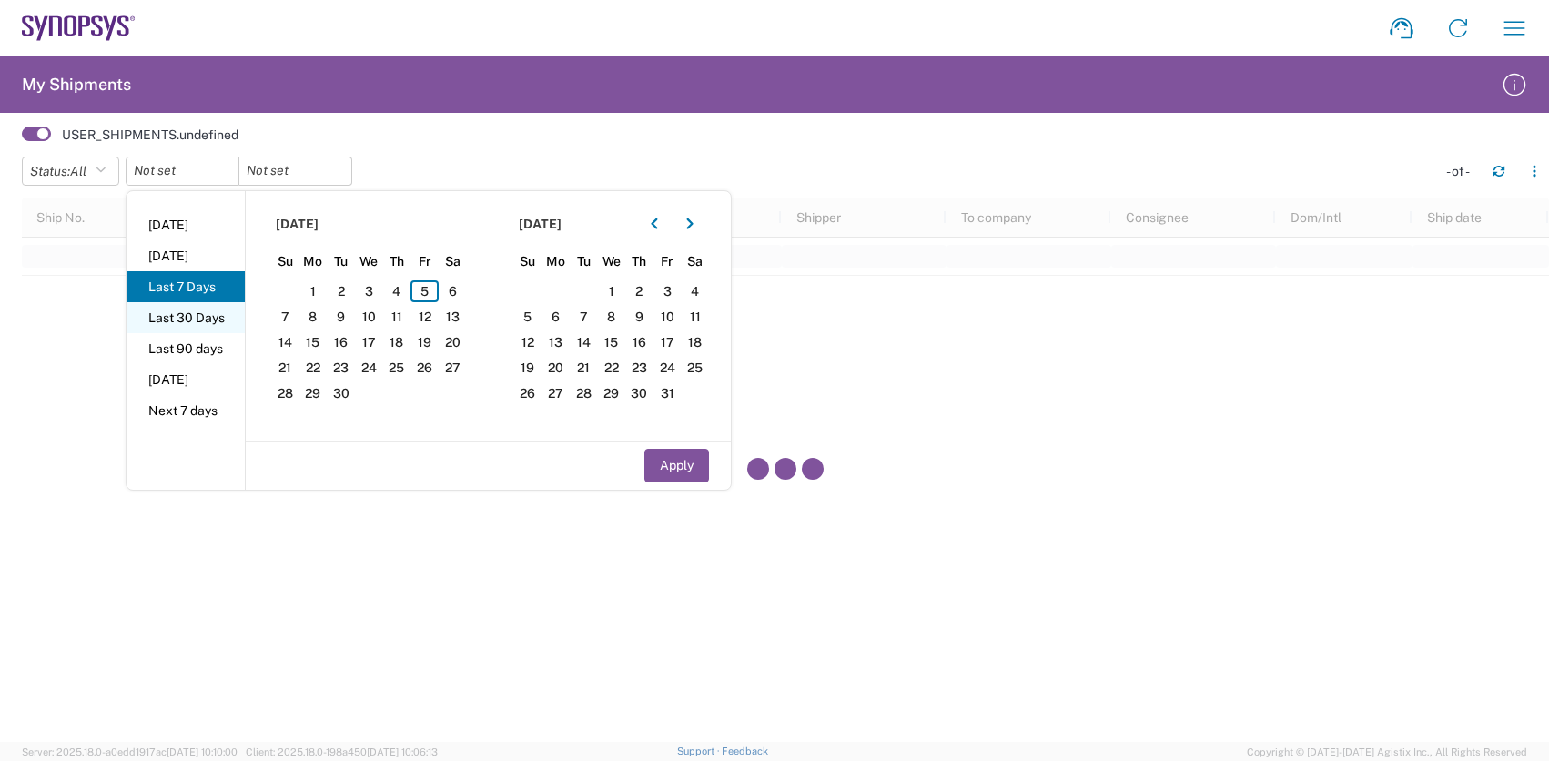
click at [218, 315] on li "Last 30 Days" at bounding box center [185, 317] width 118 height 31
type input "2025-08-07"
type input "2025-09-05"
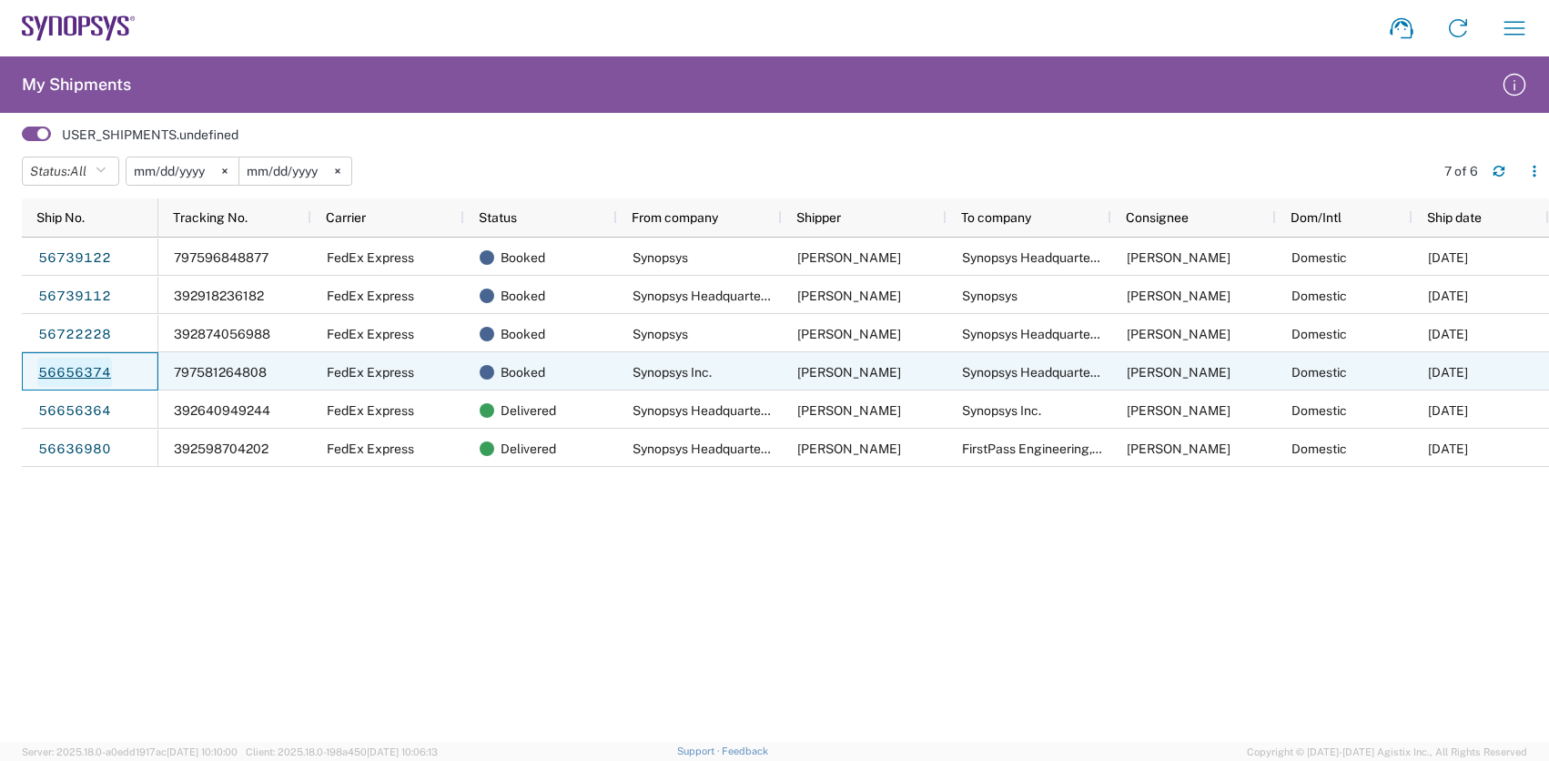
click at [58, 369] on link "56656374" at bounding box center [74, 372] width 75 height 29
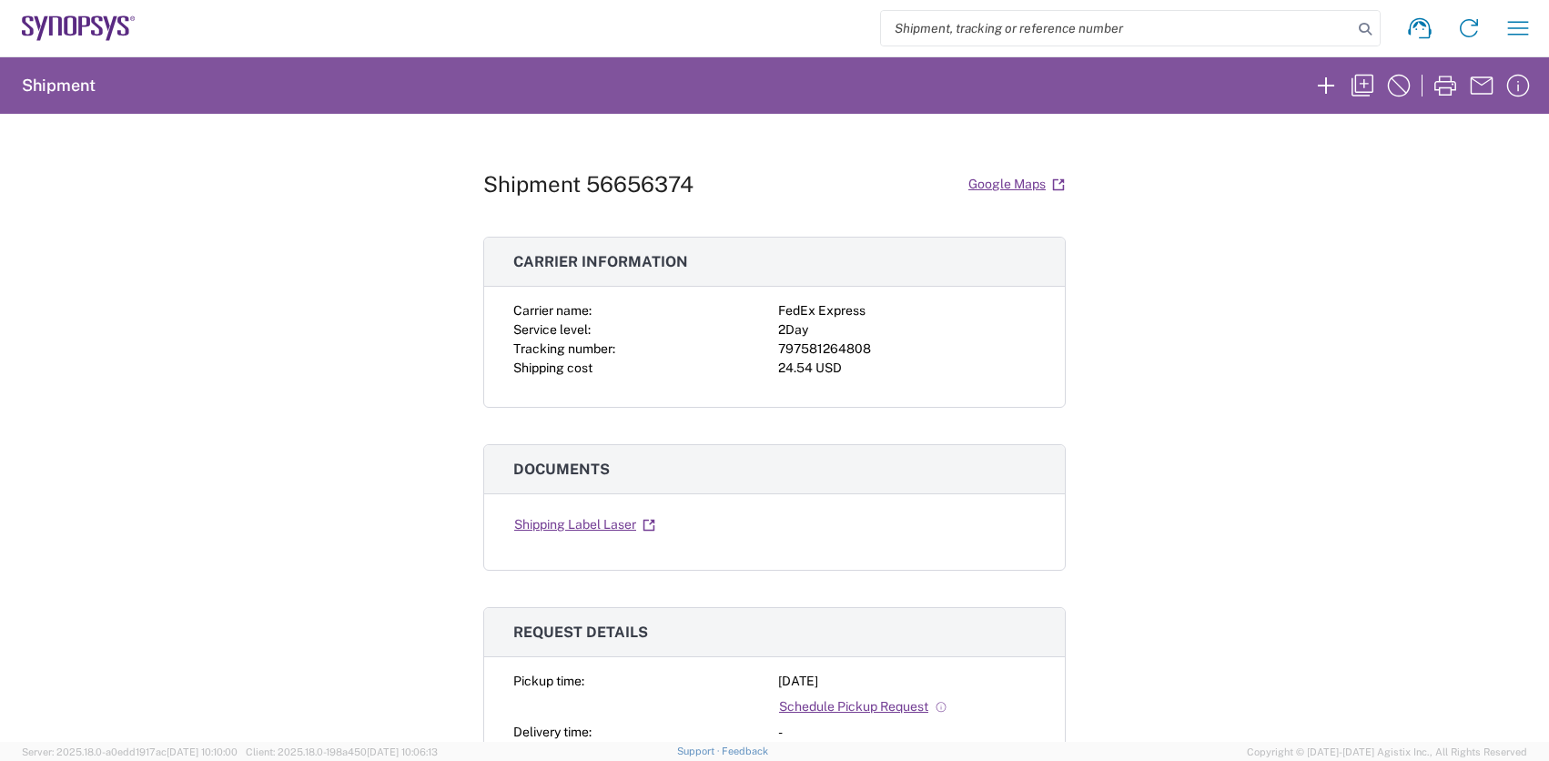
click at [827, 343] on div "797581264808" at bounding box center [907, 348] width 258 height 19
copy div "797581264808"
